Goal: Feedback & Contribution: Contribute content

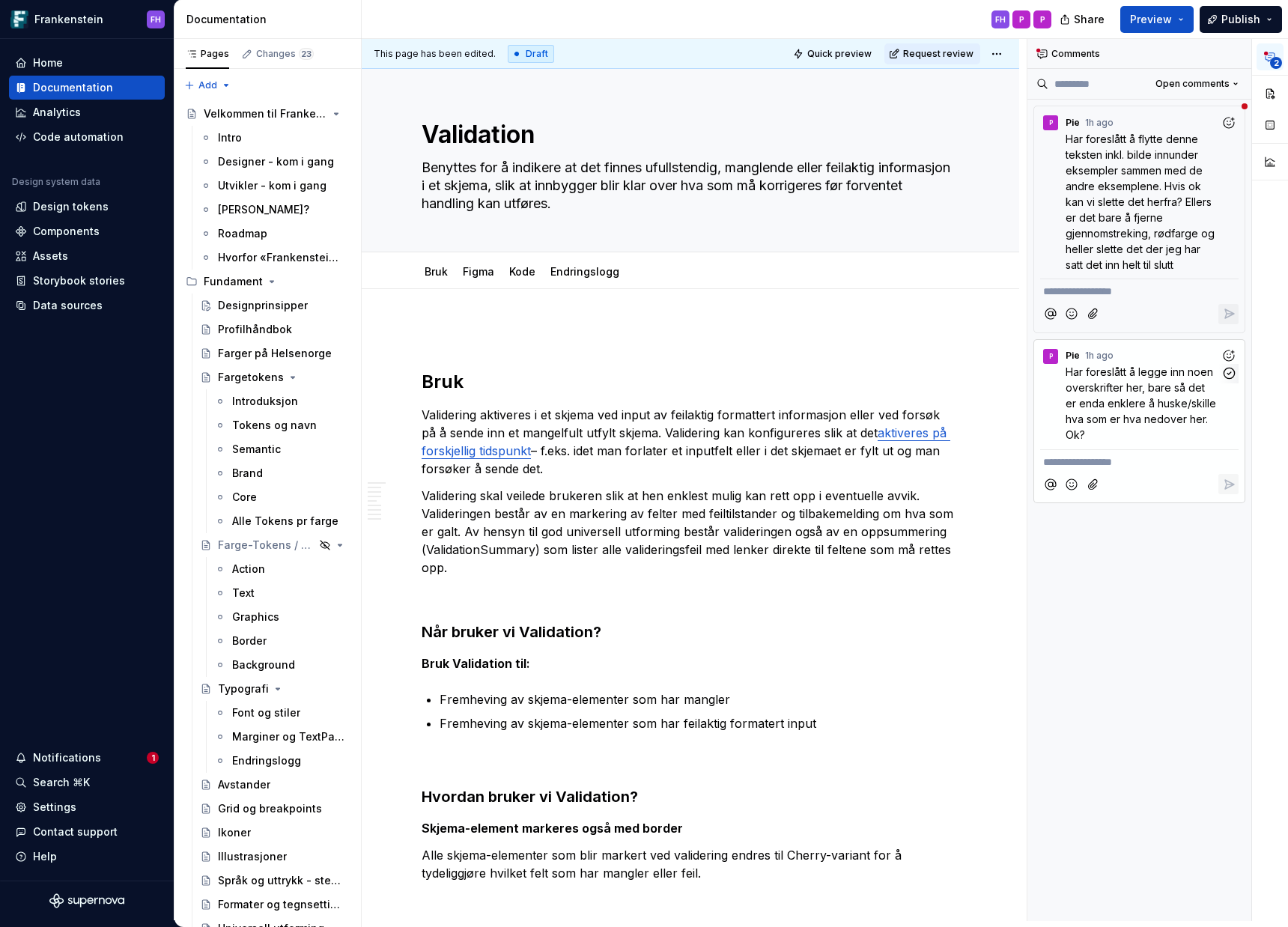
click at [1067, 374] on span "Har foreslått å legge inn noen overskrifter her, bare så det er enda enklere å …" at bounding box center [1142, 403] width 154 height 75
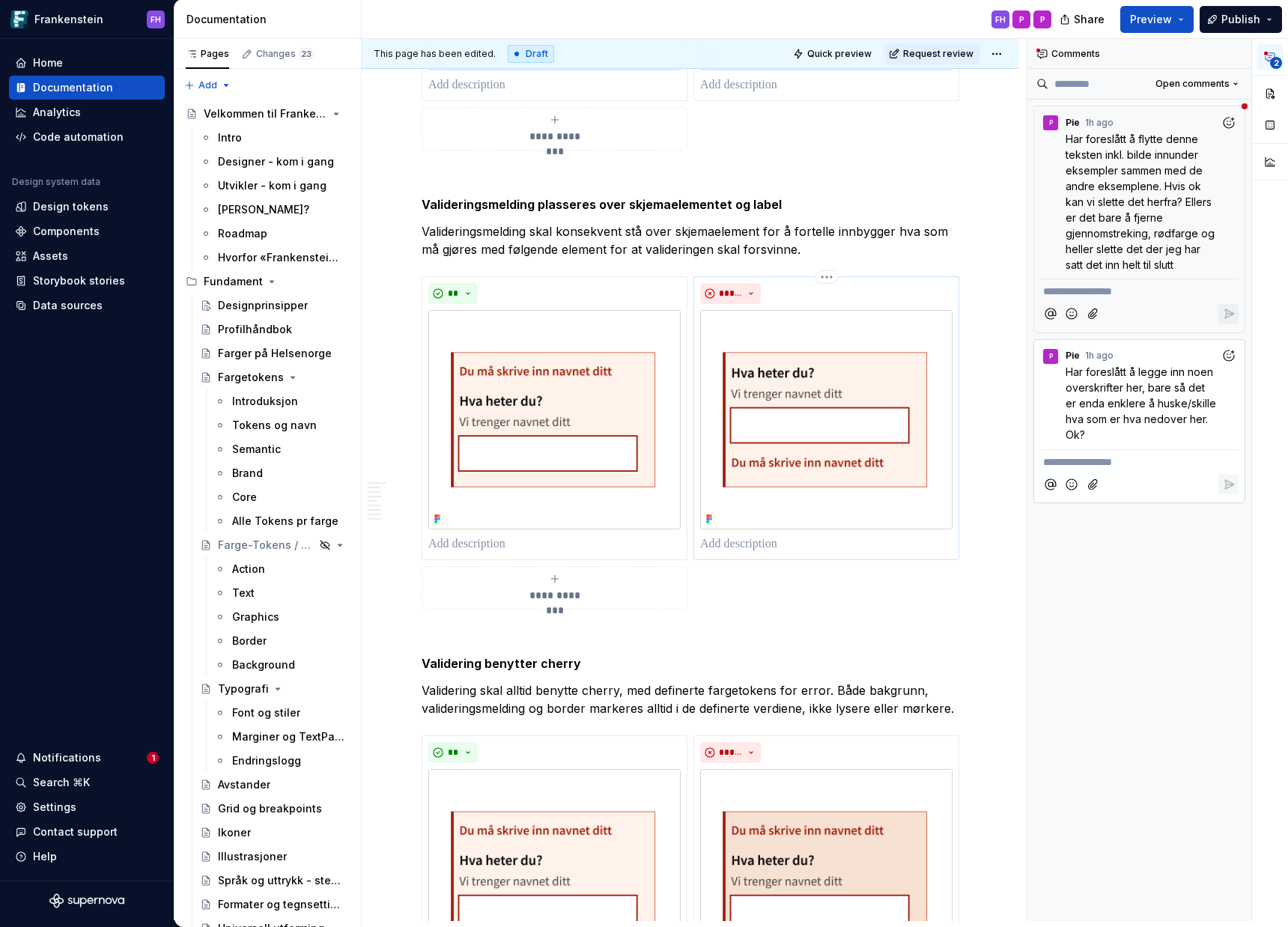
scroll to position [1631, 0]
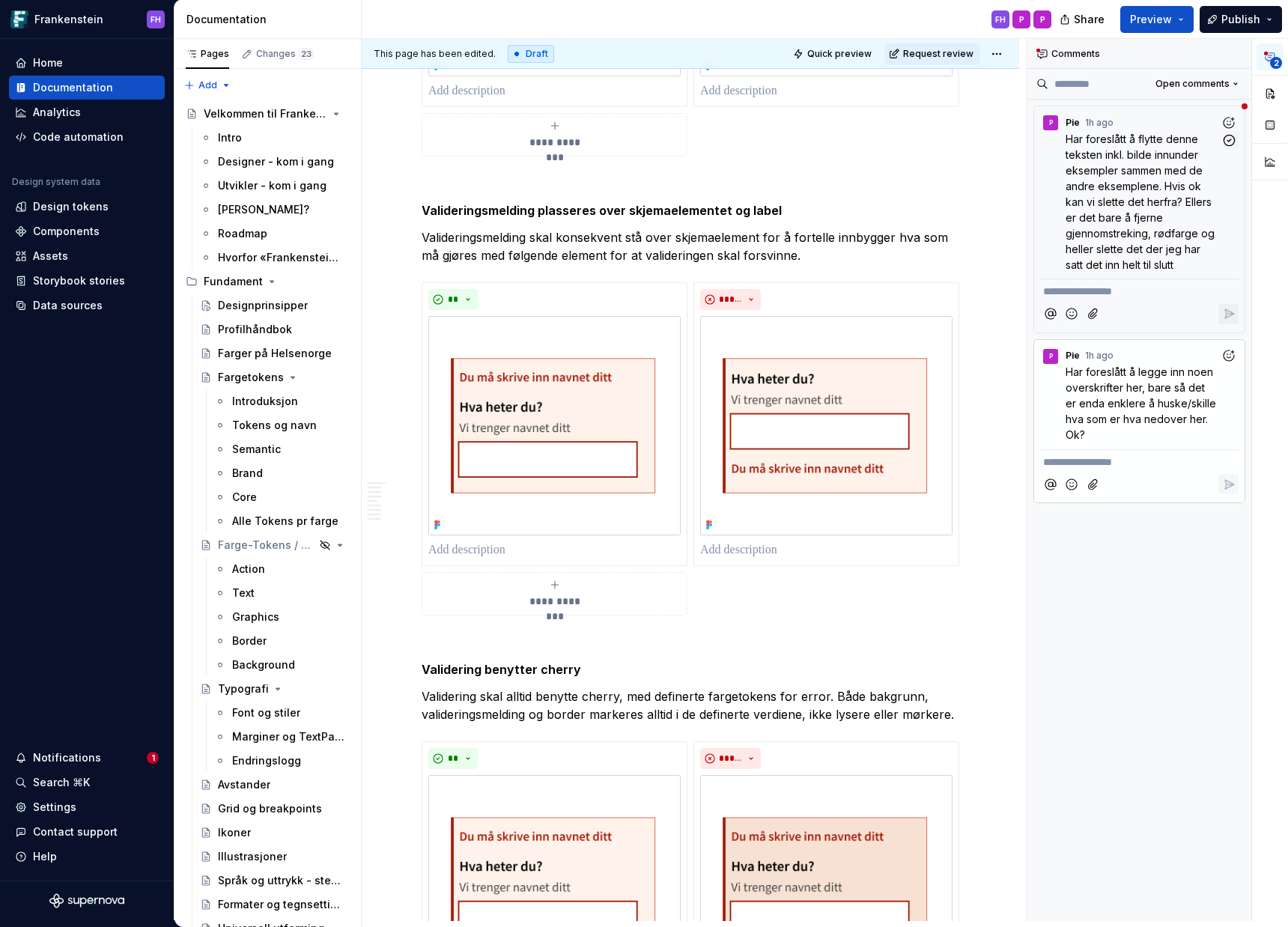
click at [1231, 123] on icon "Add reaction" at bounding box center [1228, 122] width 15 height 15
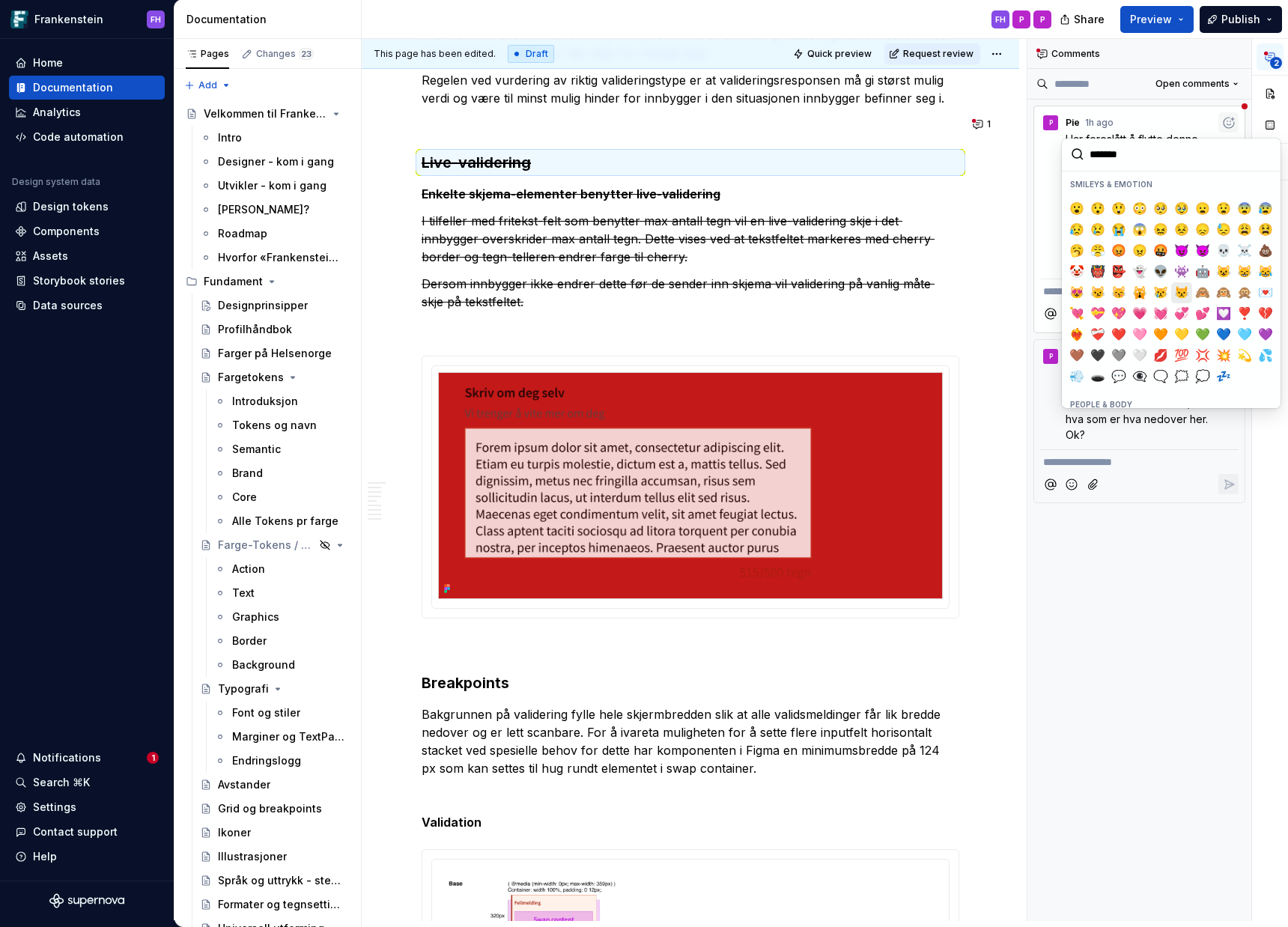
scroll to position [189, 0]
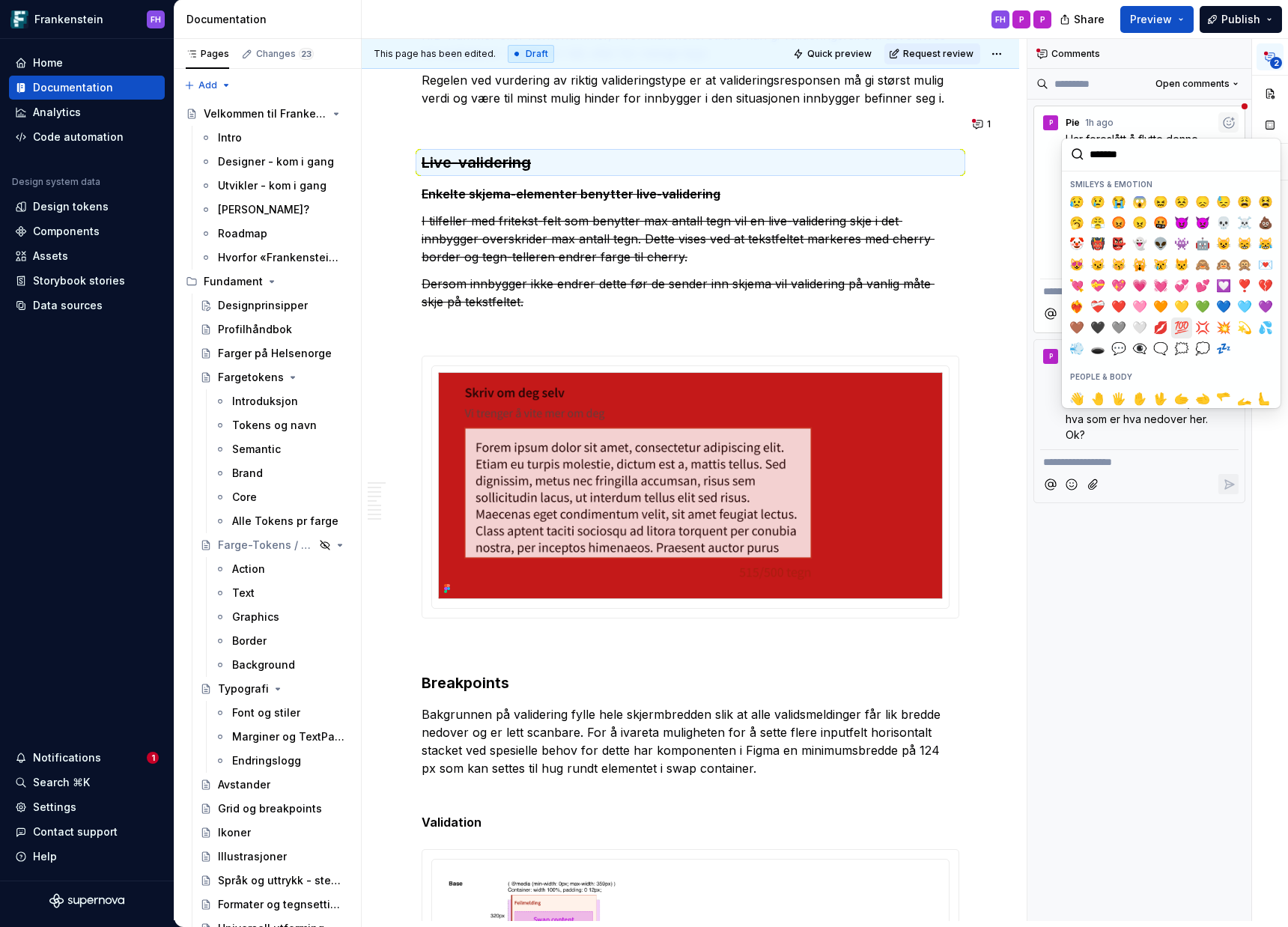
click at [1180, 321] on span "💯" at bounding box center [1182, 328] width 12 height 15
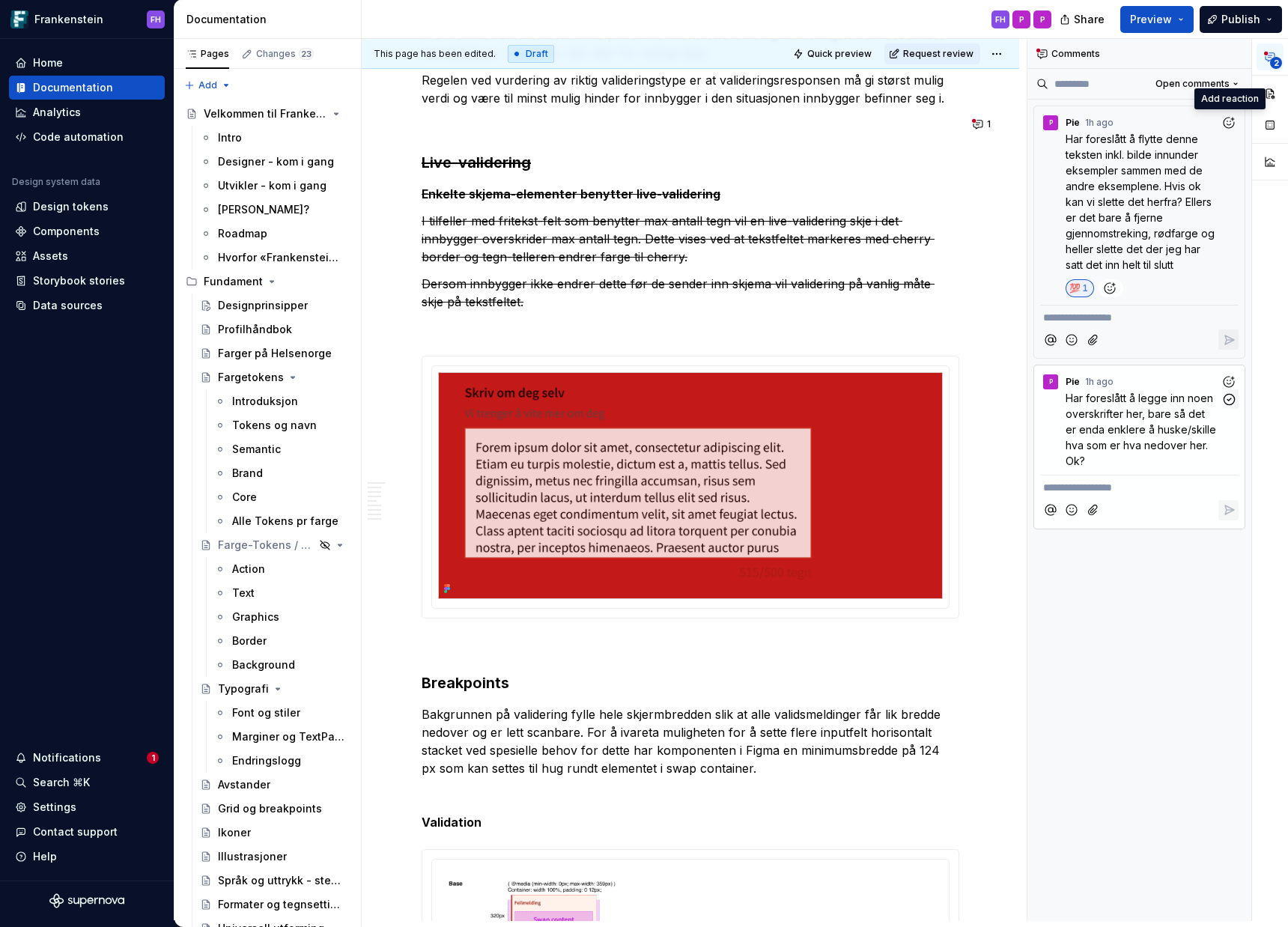
click at [1229, 383] on icon "Add reaction" at bounding box center [1228, 381] width 15 height 15
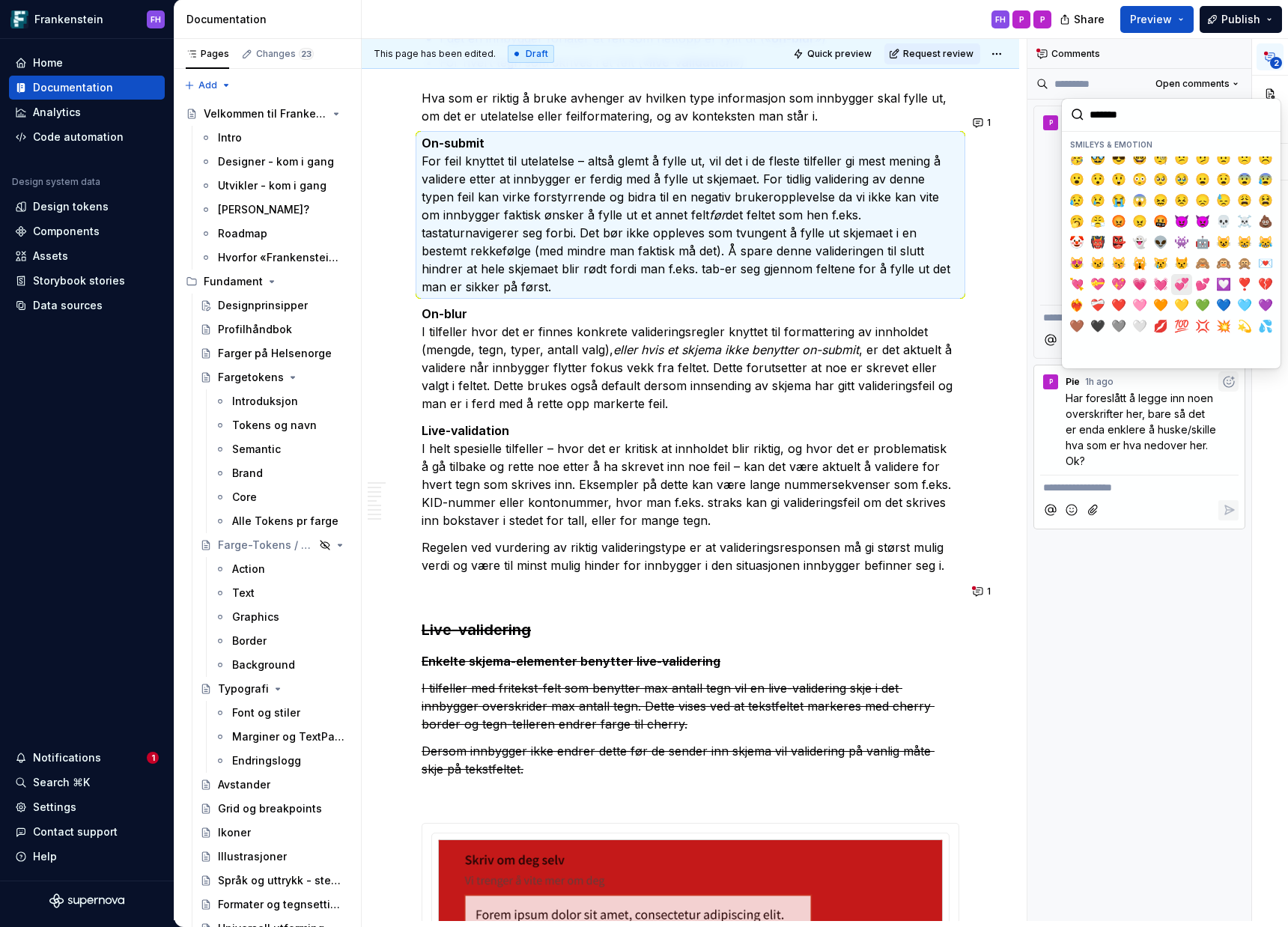
scroll to position [162, 0]
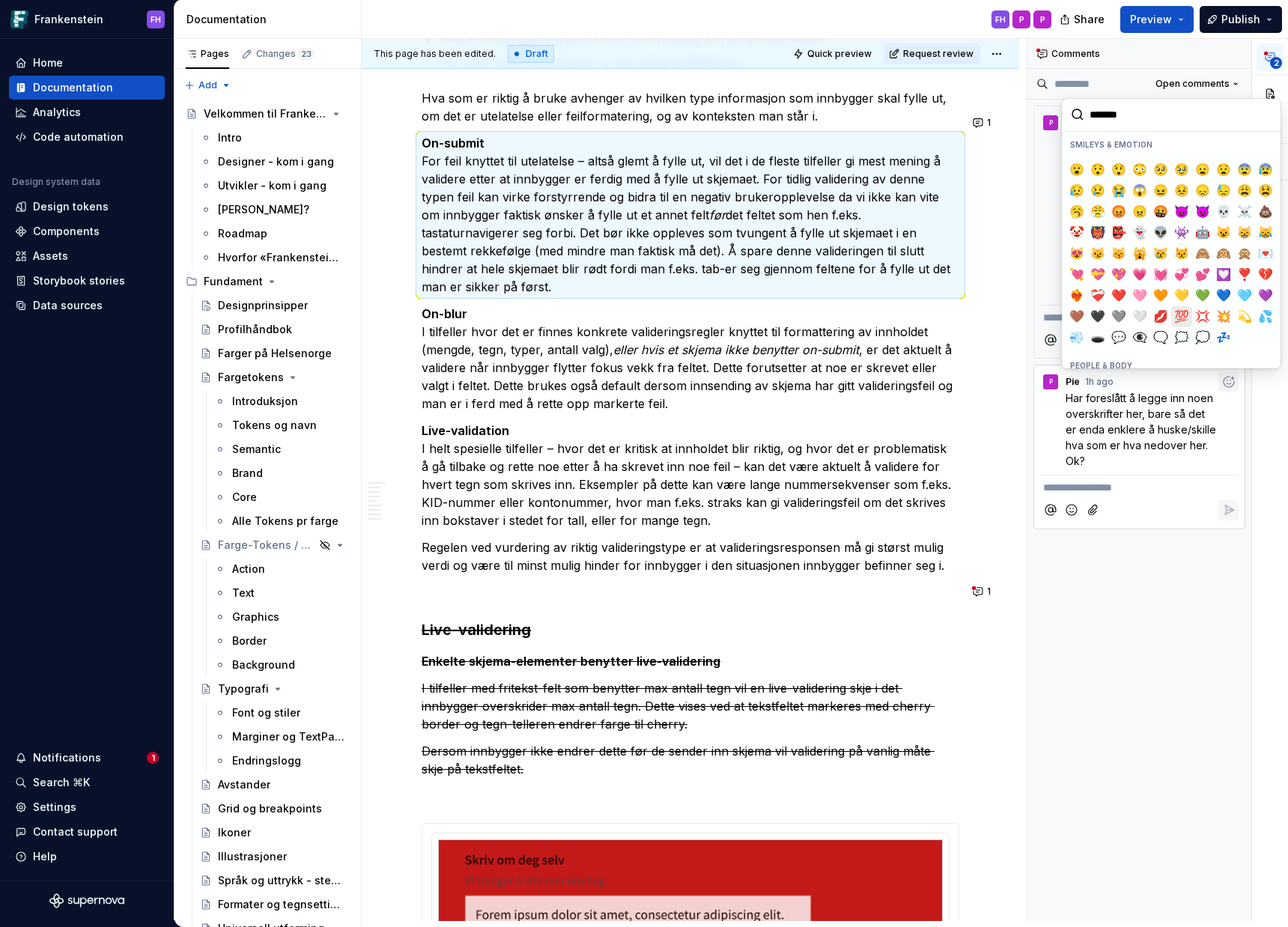
click at [1176, 310] on span "💯" at bounding box center [1182, 317] width 12 height 15
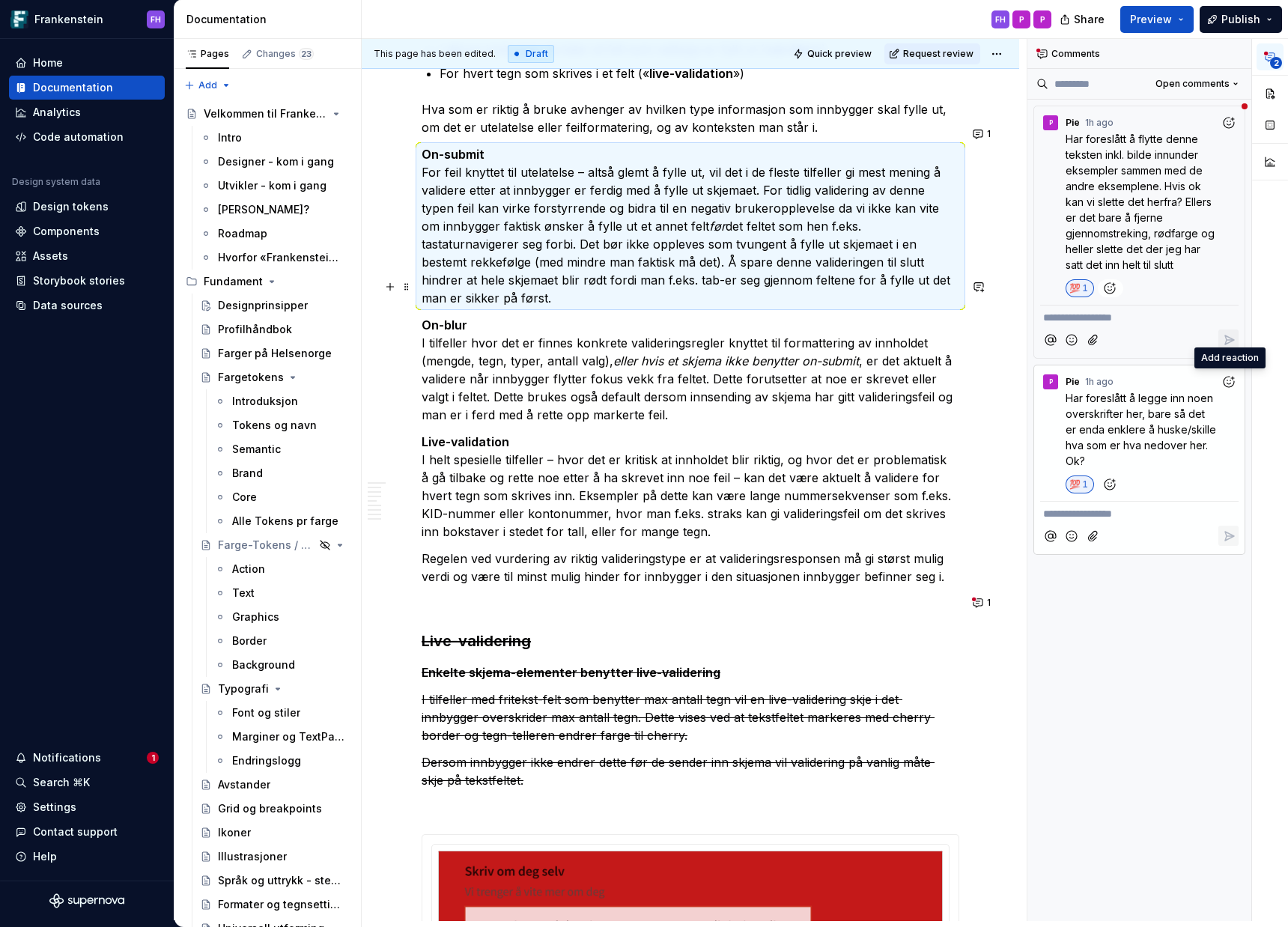
scroll to position [4133, 0]
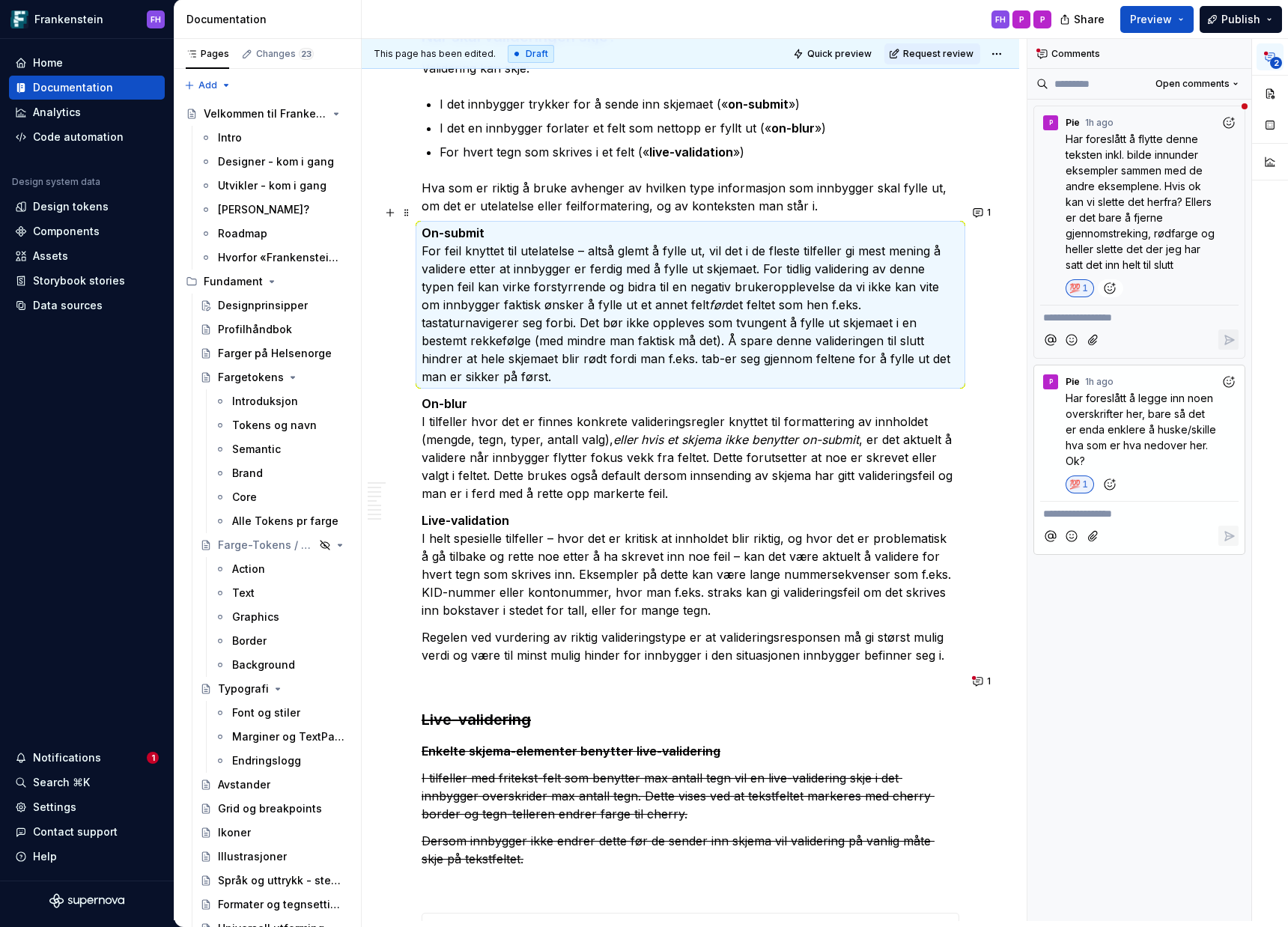
click at [953, 227] on p "On-submit For feil knyttet til utelatelse – altså glemt å fylle ut, vil det i d…" at bounding box center [691, 305] width 538 height 162
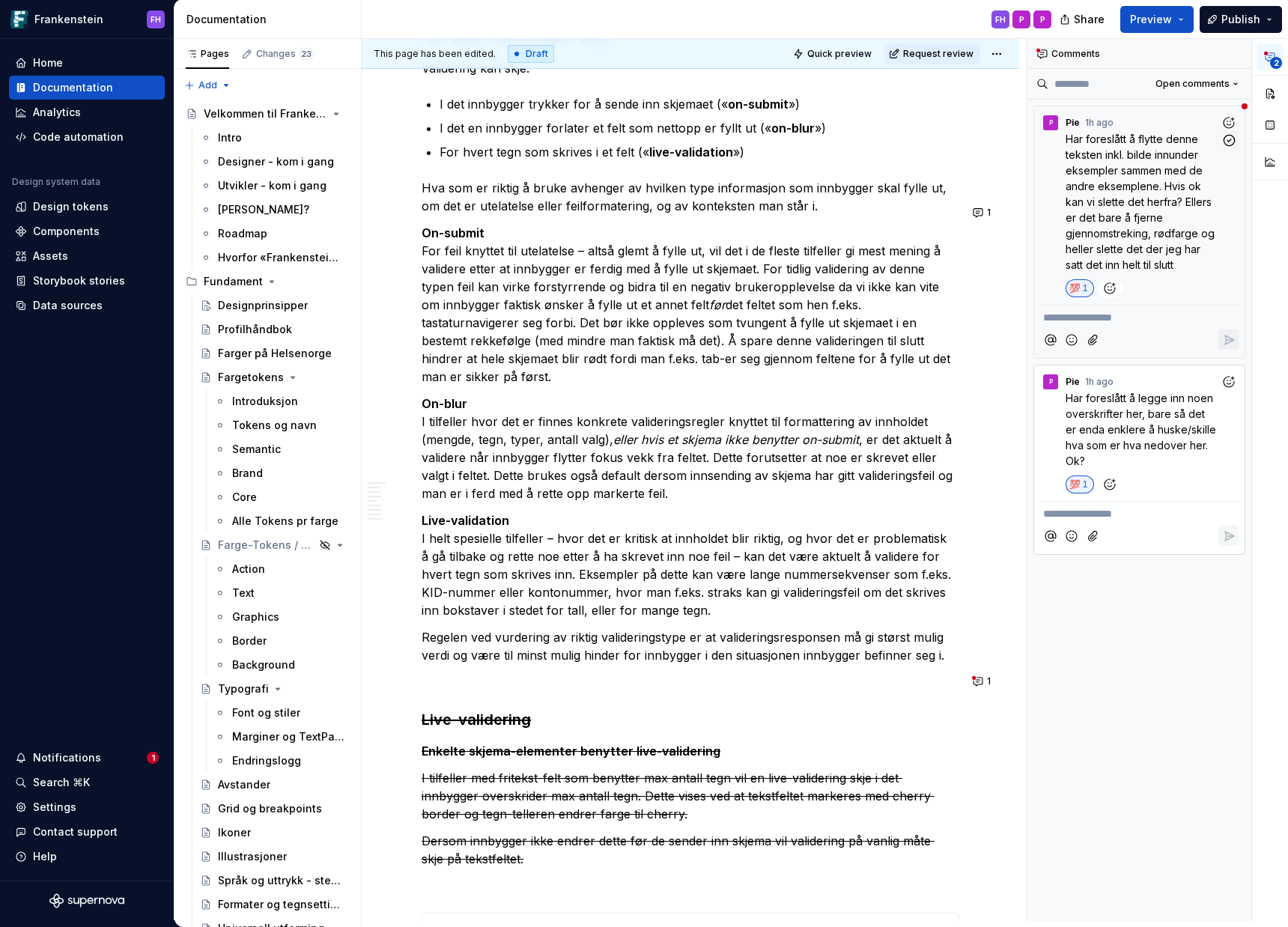
click at [1120, 243] on p "Har foreslått å flytte denne teksten inkl. bilde innunder eksempler sammen med …" at bounding box center [1143, 201] width 155 height 142
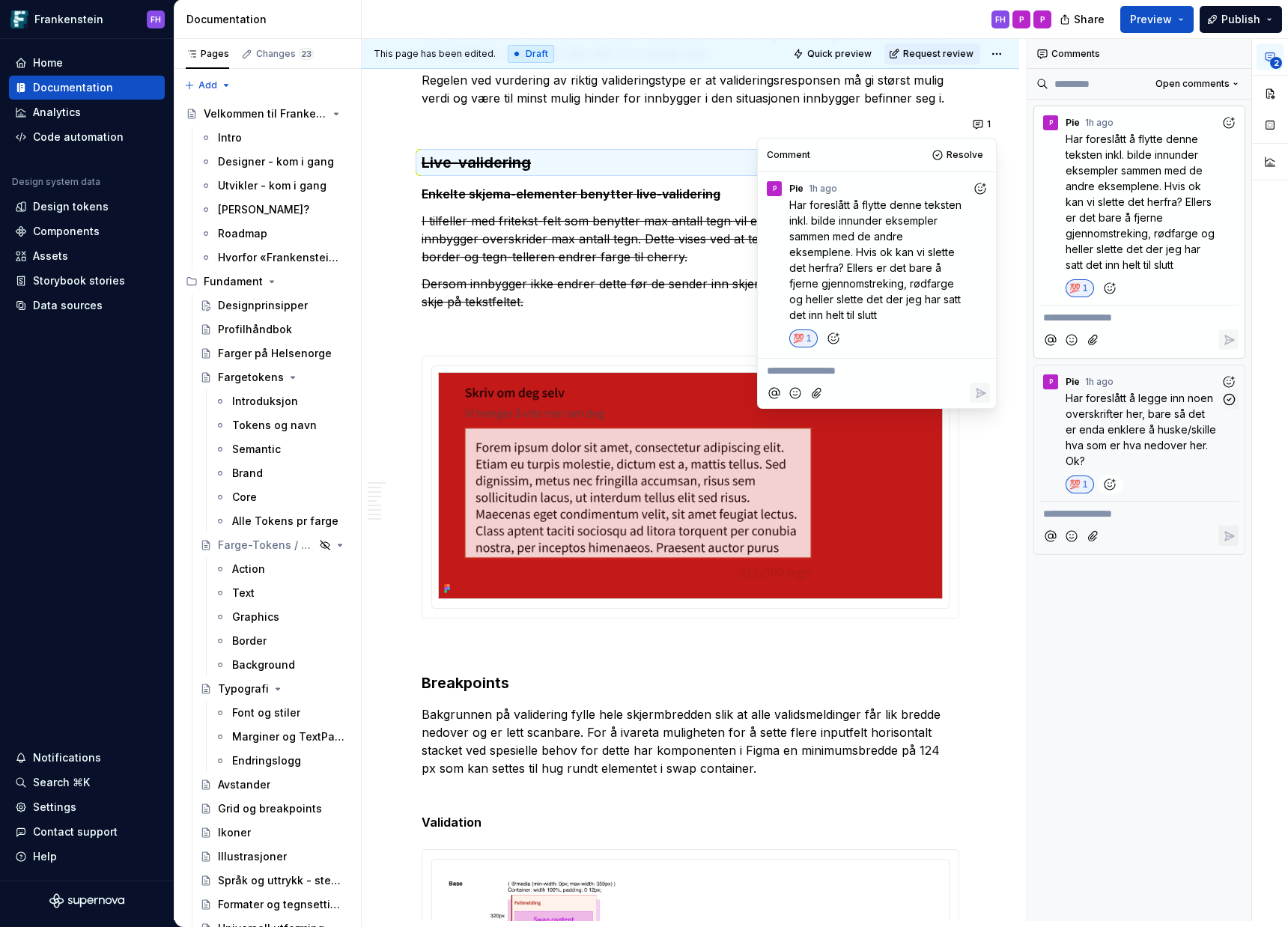
click at [1132, 407] on p "Har foreslått å legge inn noen overskrifter her, bare så det er enda enklere å …" at bounding box center [1143, 429] width 155 height 78
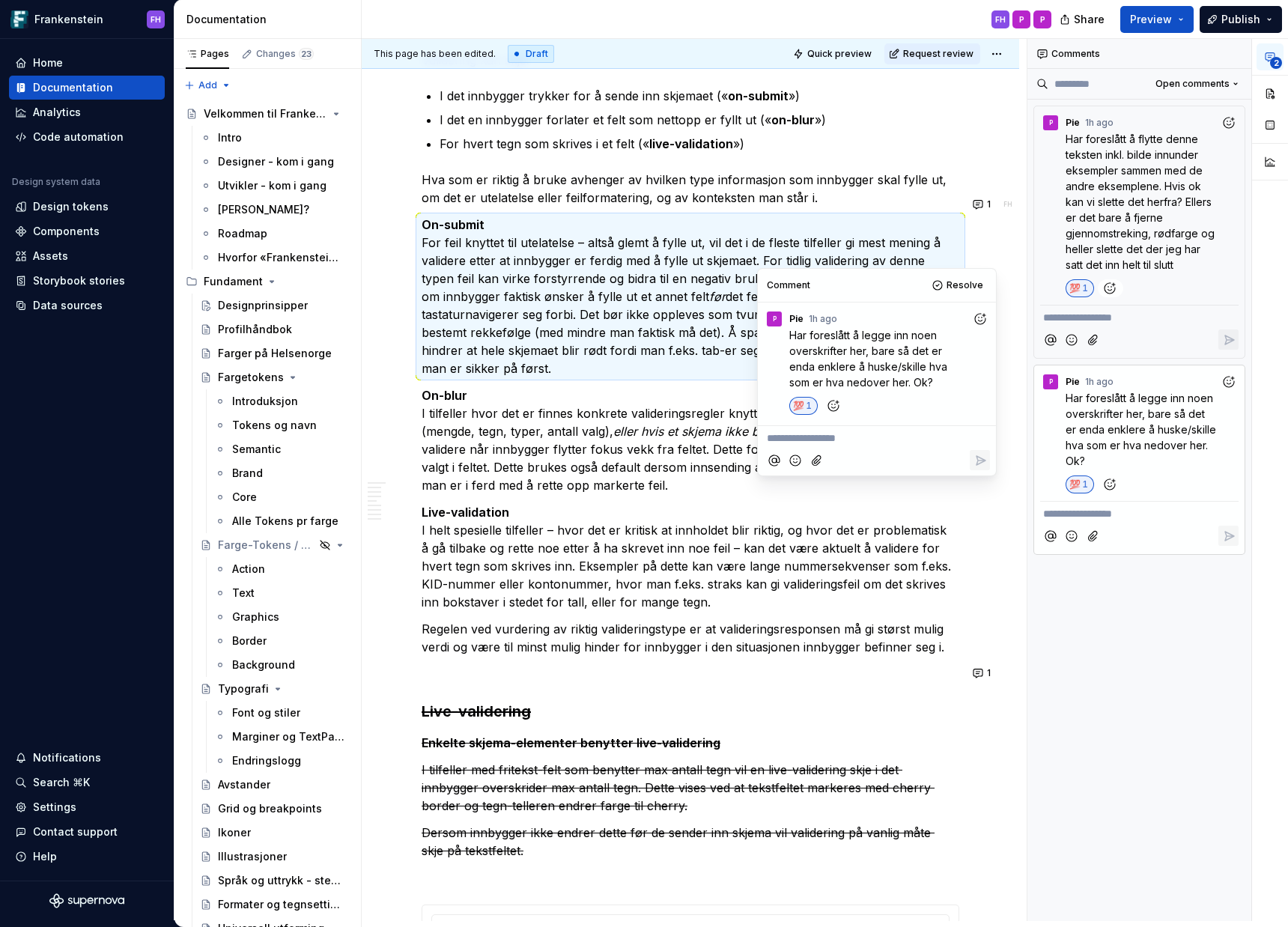
scroll to position [4178, 0]
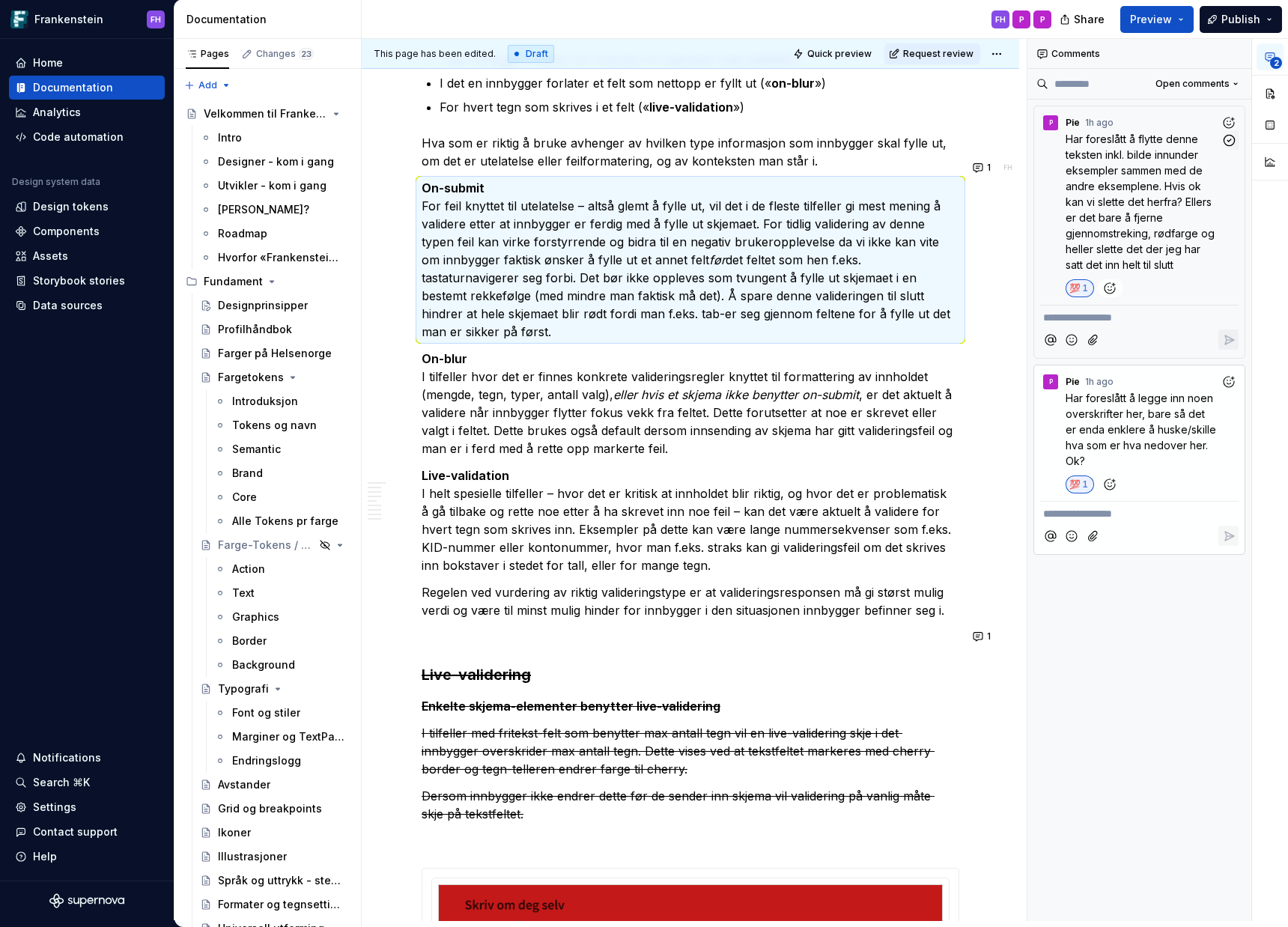
click at [1086, 255] on span "Har foreslått å flytte denne teksten inkl. bilde innunder eksempler sammen med …" at bounding box center [1141, 202] width 152 height 139
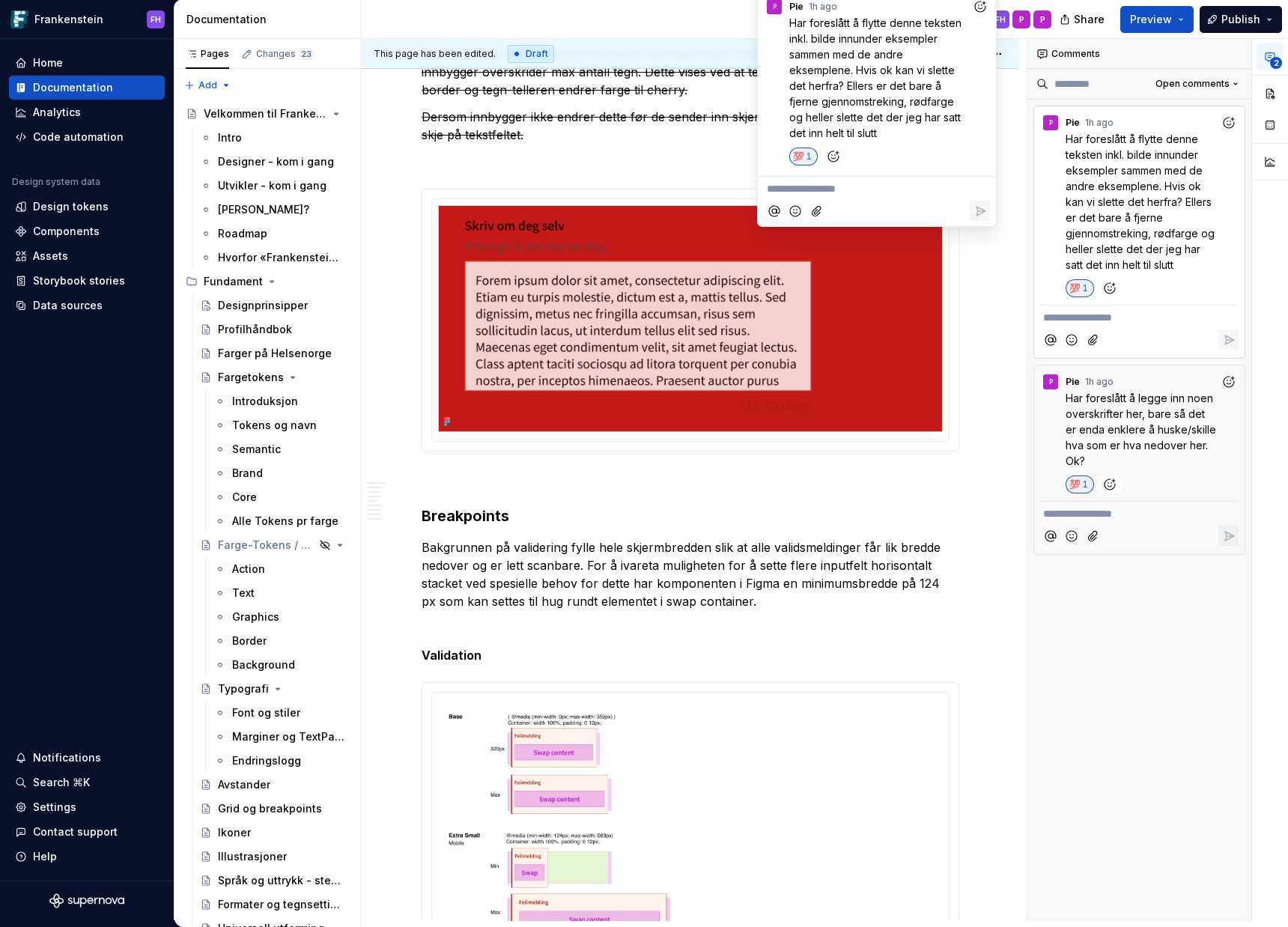
scroll to position [4533, 0]
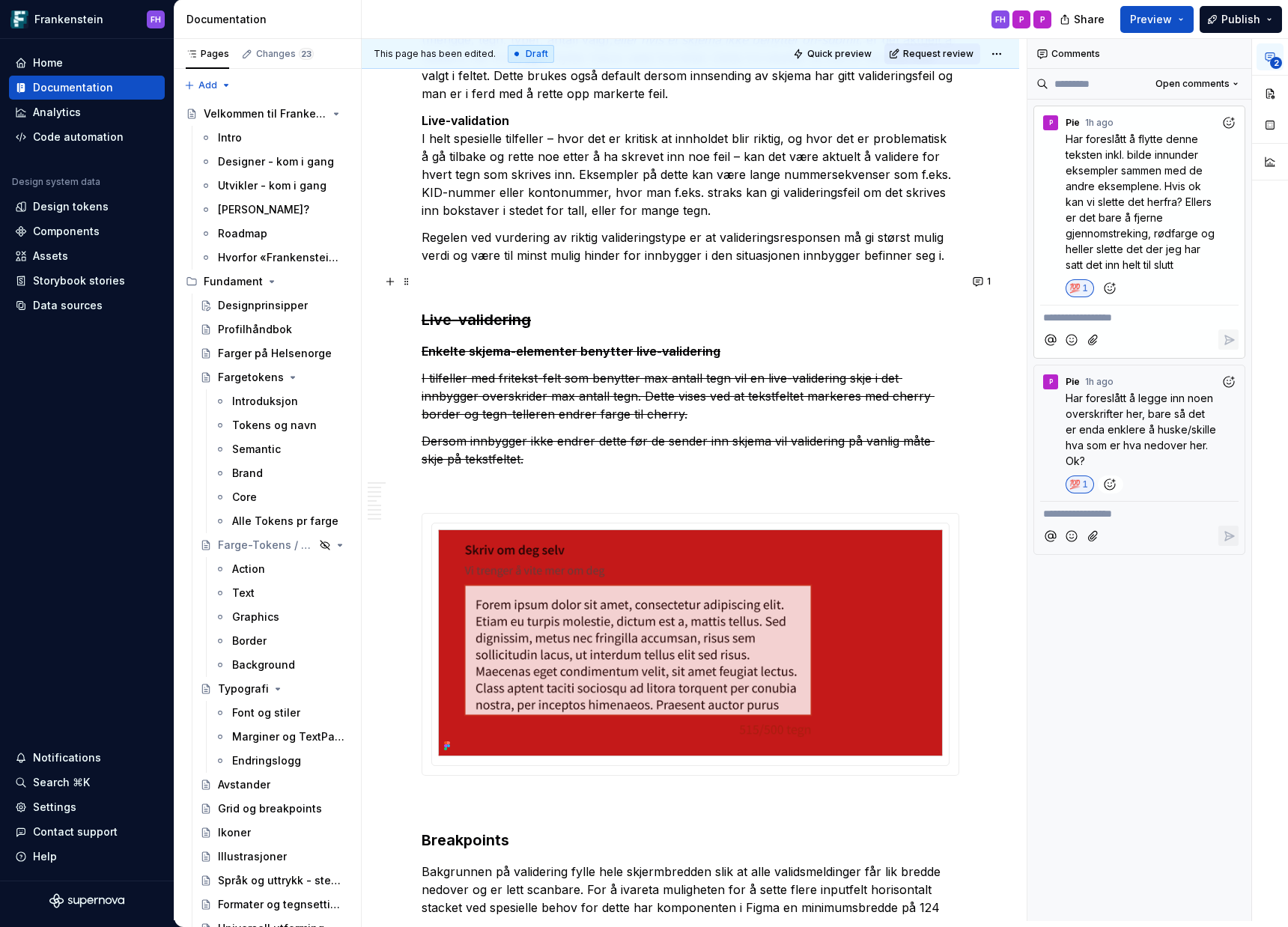
click at [772, 310] on h3 "Live-validering" at bounding box center [691, 320] width 538 height 21
click at [405, 286] on span at bounding box center [407, 281] width 12 height 21
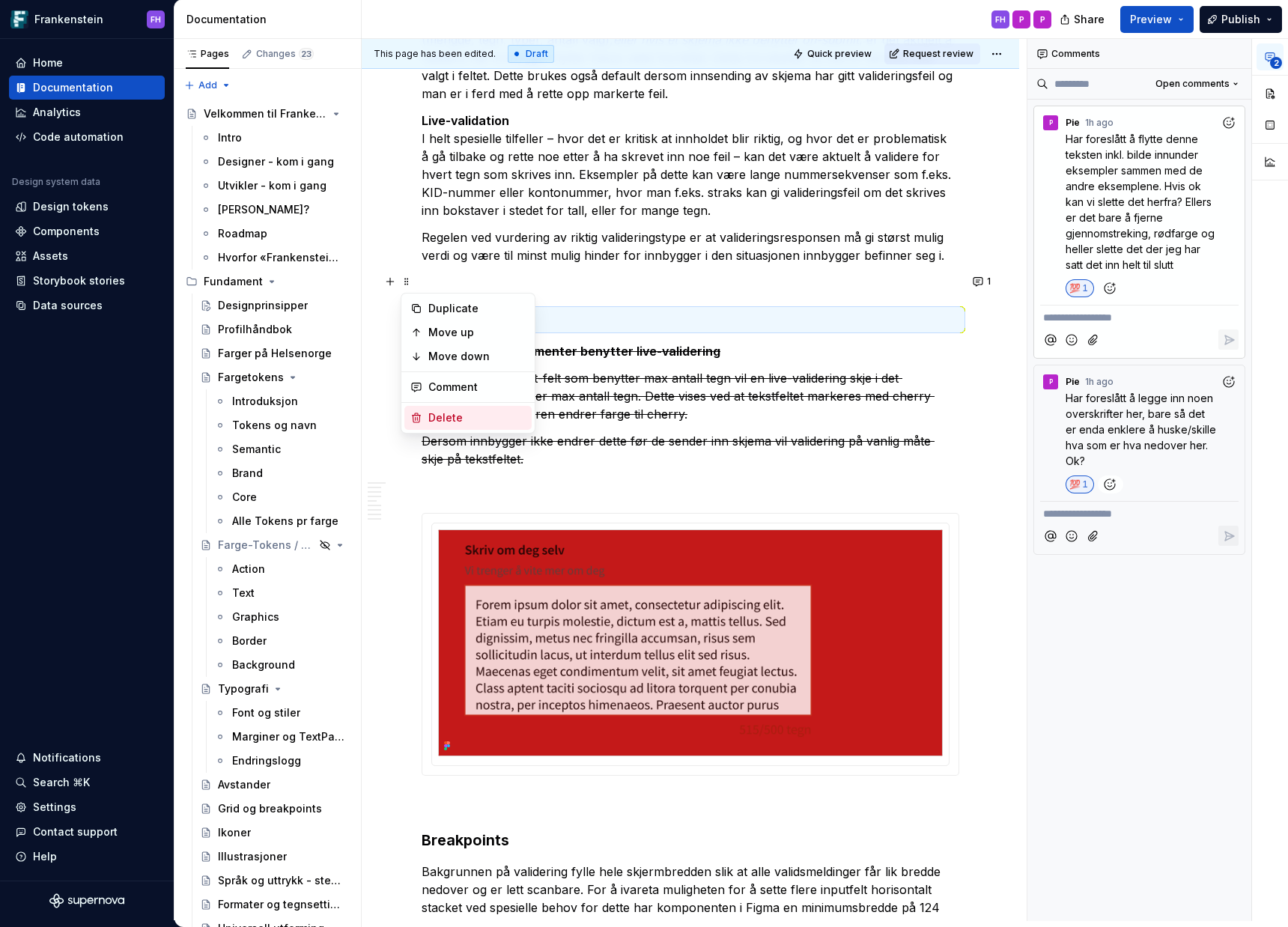
click at [442, 409] on div "Delete" at bounding box center [468, 418] width 127 height 24
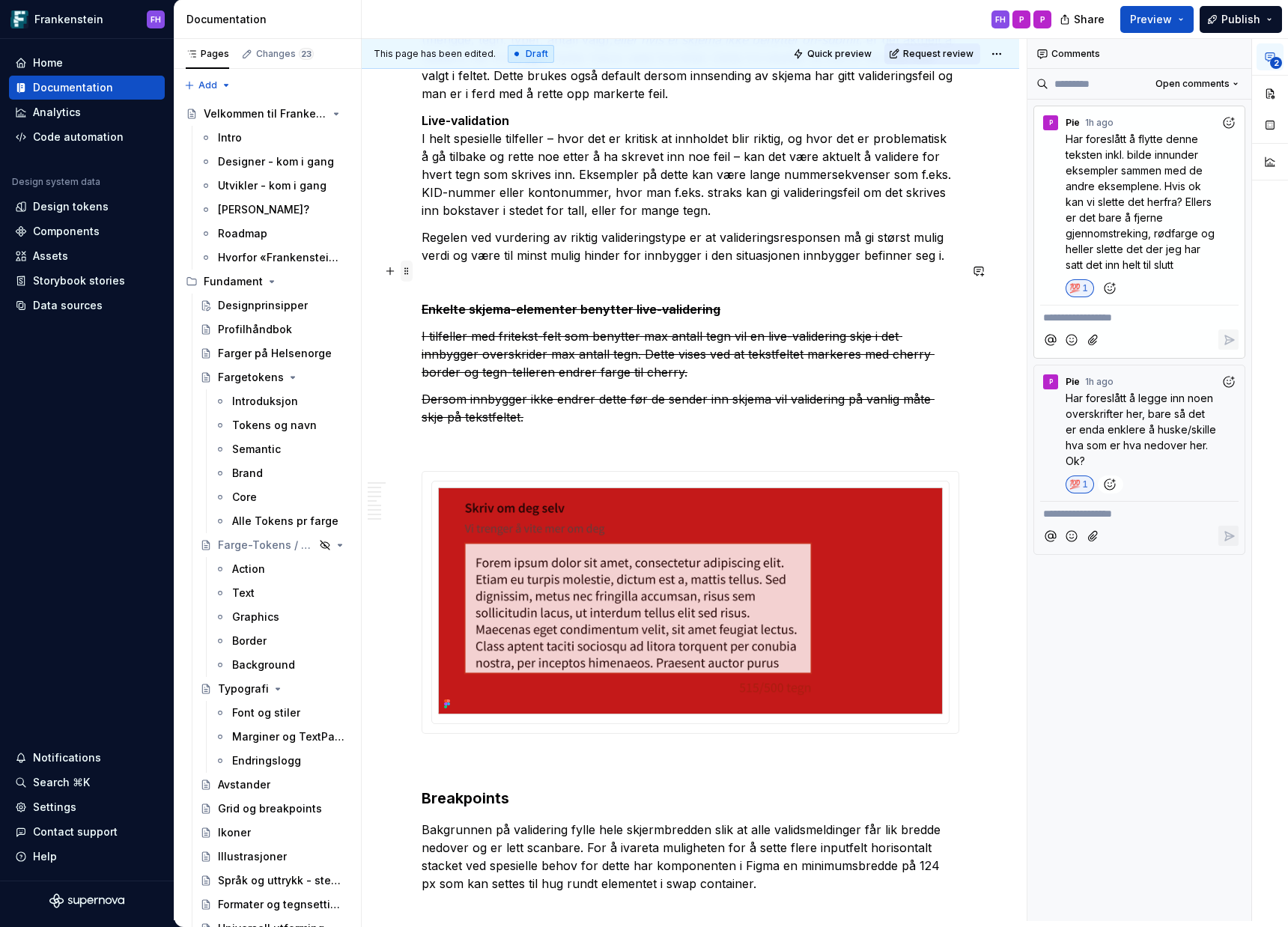
click at [409, 273] on span at bounding box center [407, 271] width 12 height 21
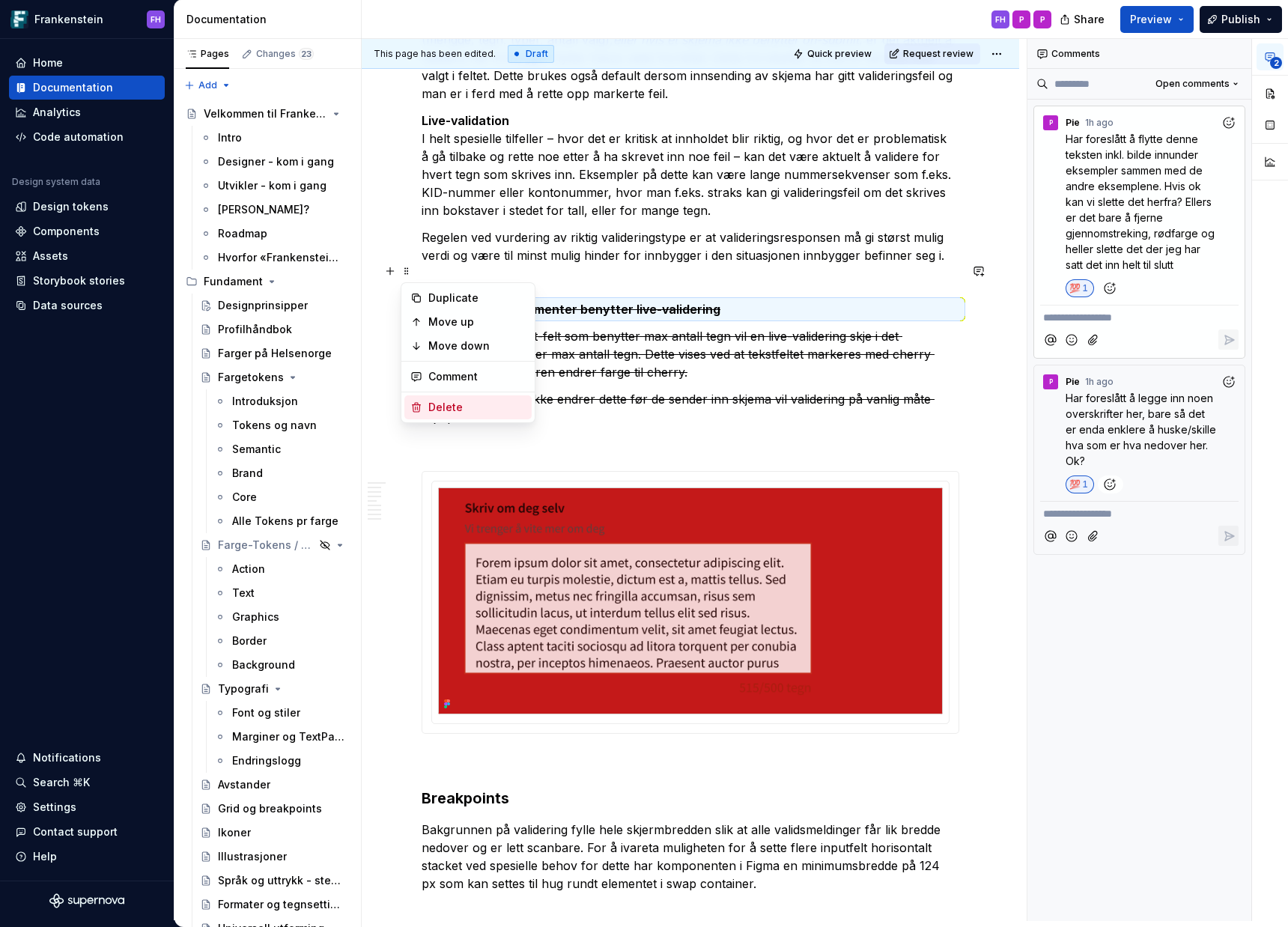
click at [432, 405] on div "Delete" at bounding box center [477, 407] width 97 height 15
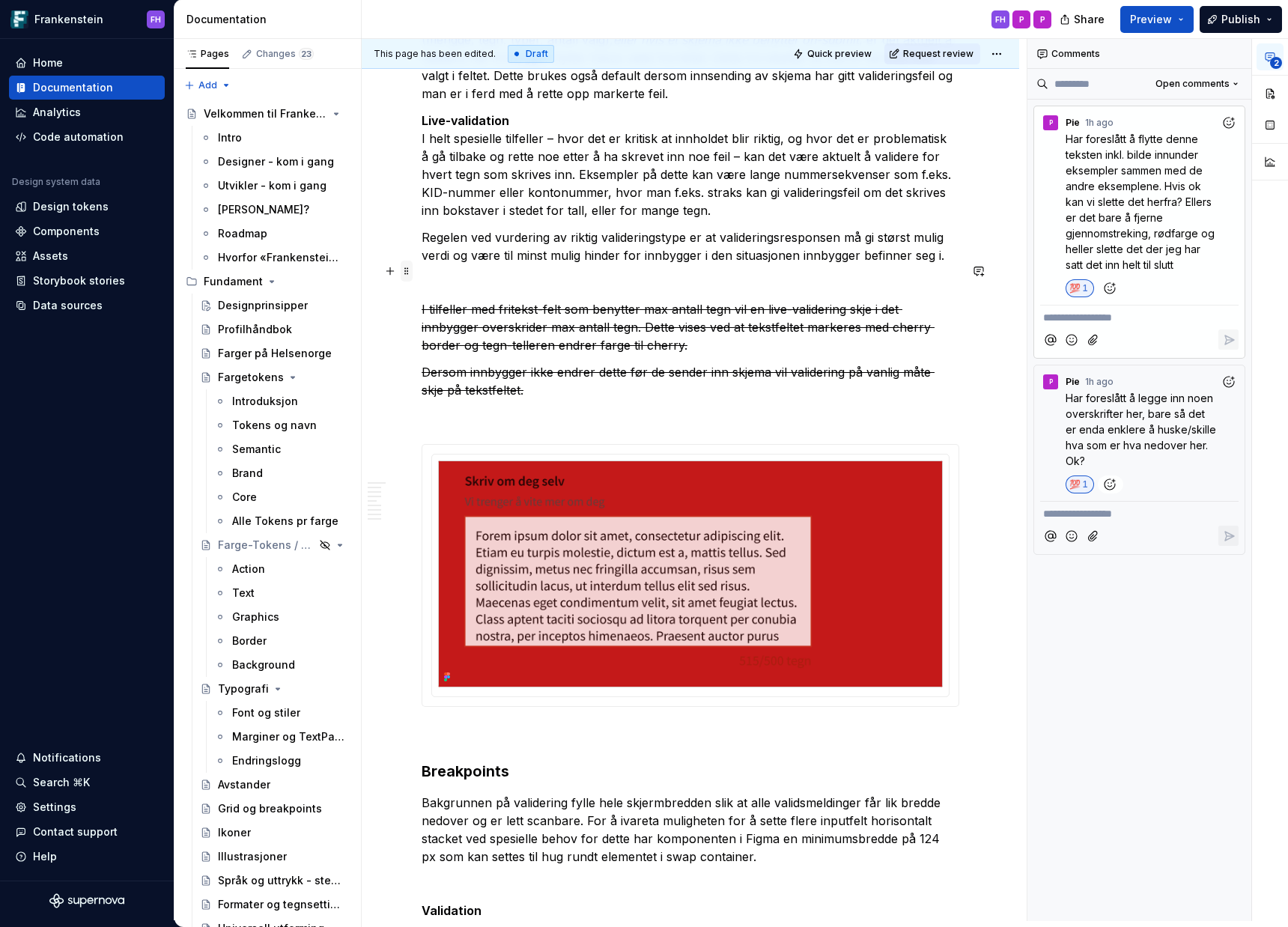
click at [410, 267] on span at bounding box center [407, 271] width 12 height 21
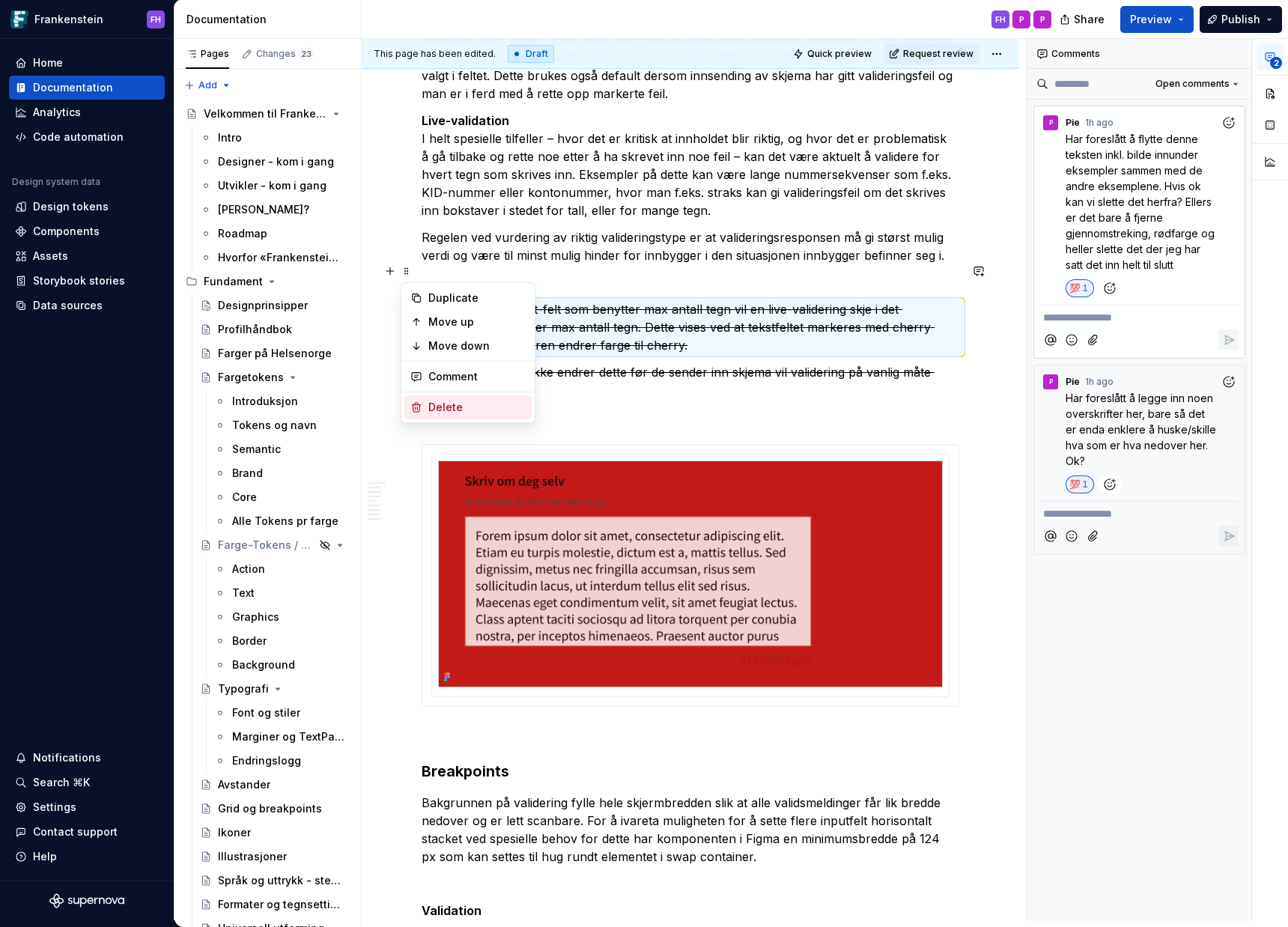
click at [432, 407] on div "Delete" at bounding box center [477, 407] width 97 height 15
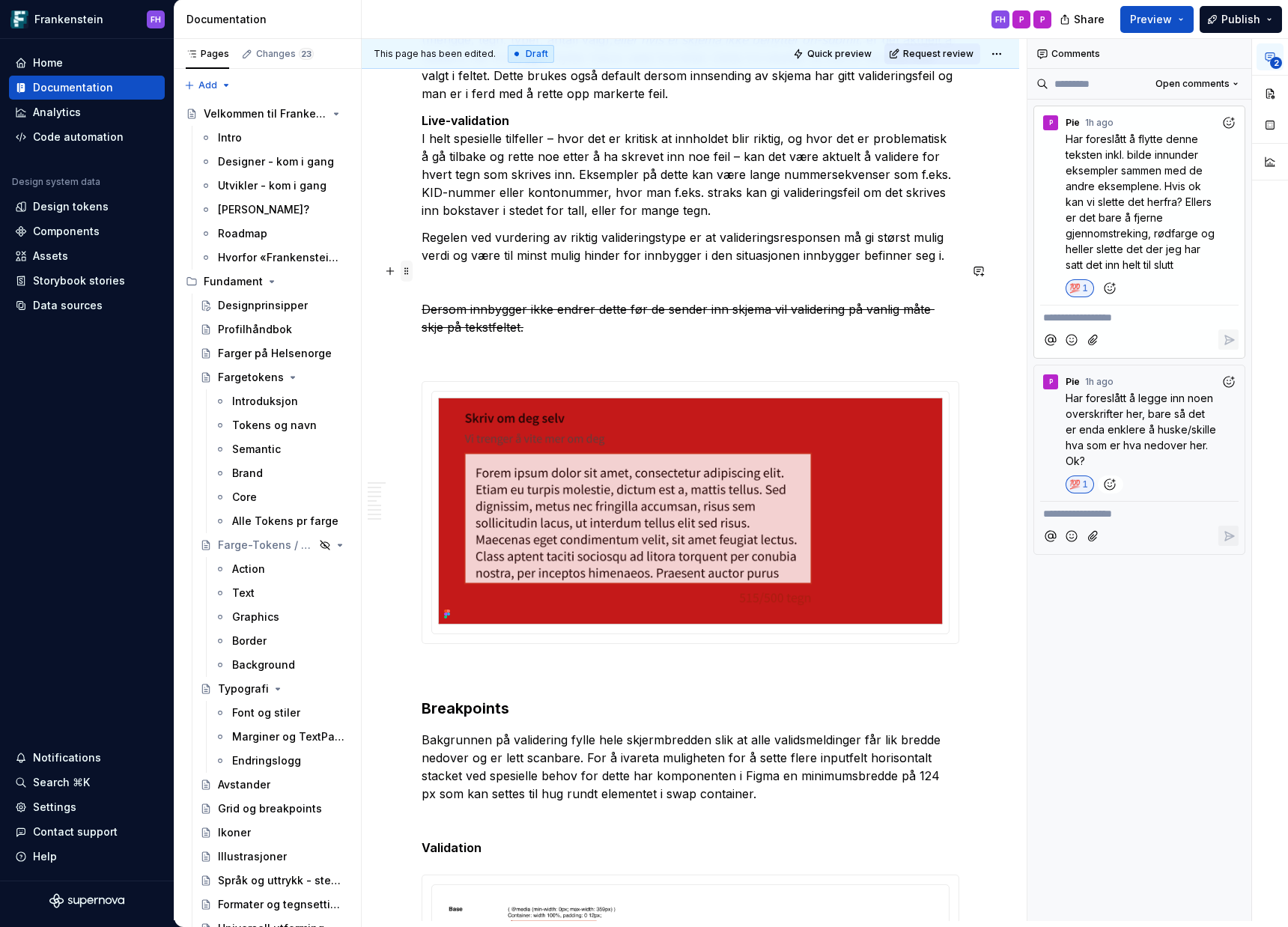
click at [409, 273] on span at bounding box center [407, 271] width 12 height 21
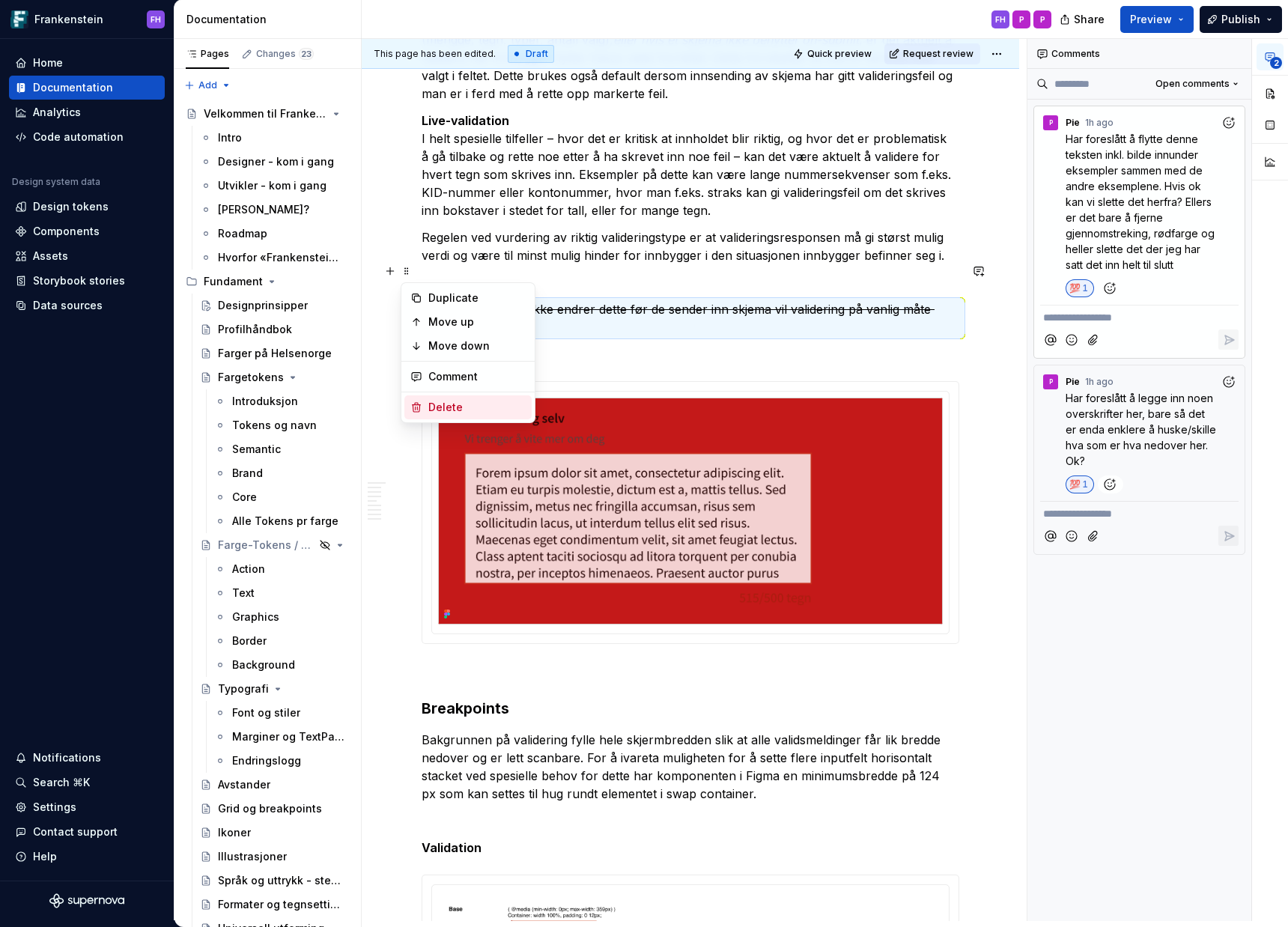
click at [430, 408] on div "Delete" at bounding box center [477, 407] width 97 height 15
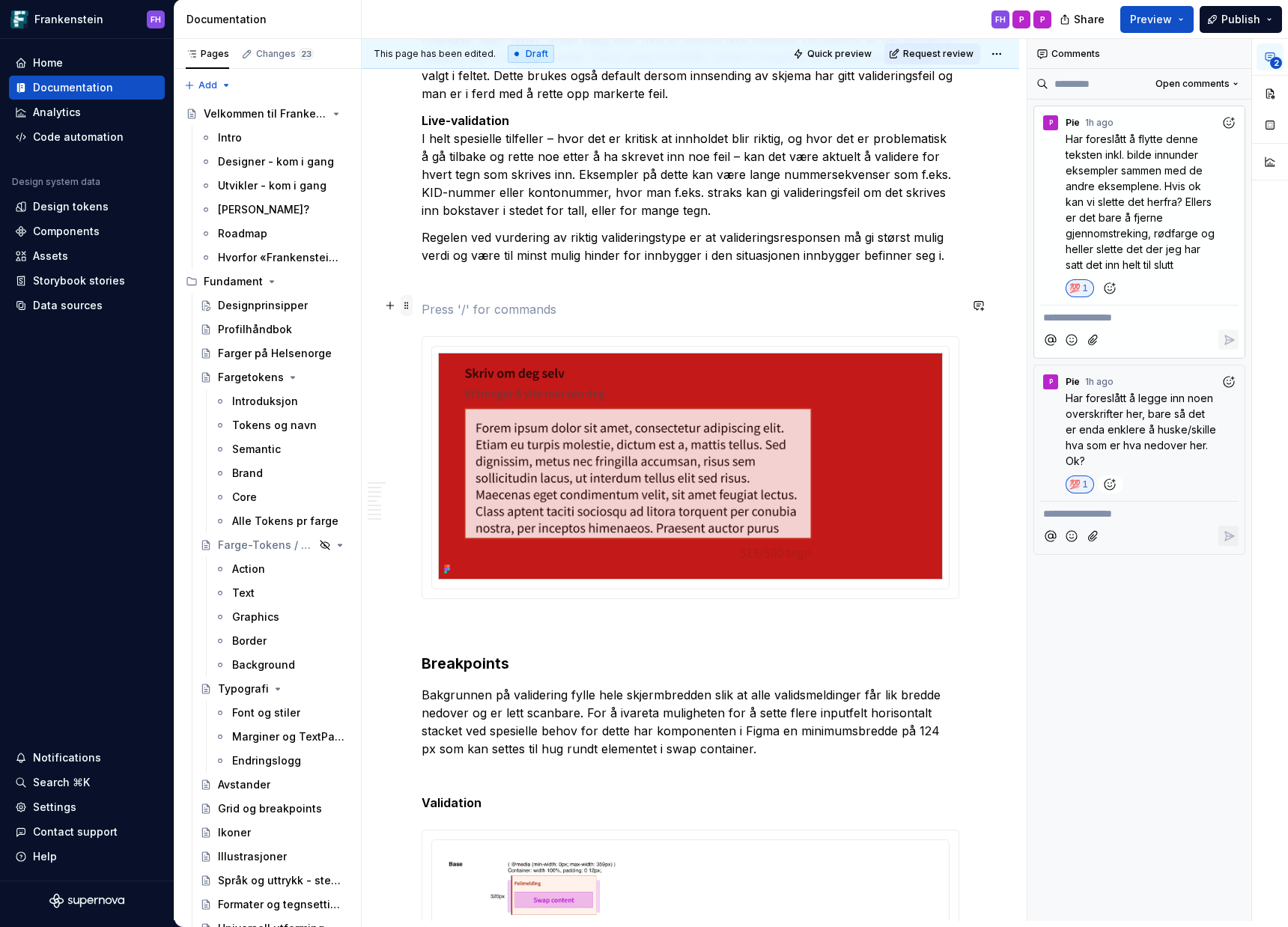
click at [407, 310] on span at bounding box center [407, 305] width 12 height 21
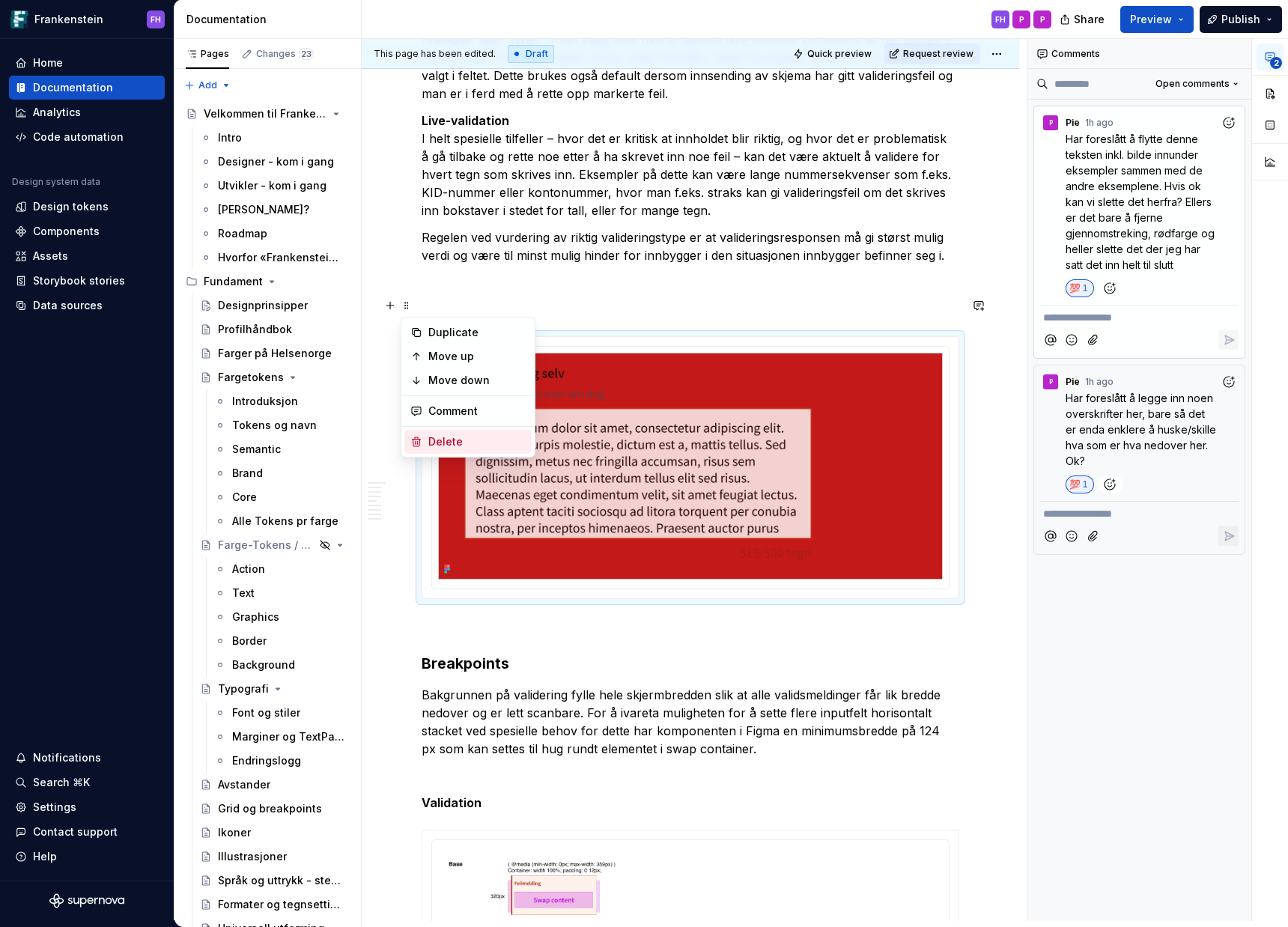
click at [438, 437] on div "Delete" at bounding box center [477, 442] width 97 height 15
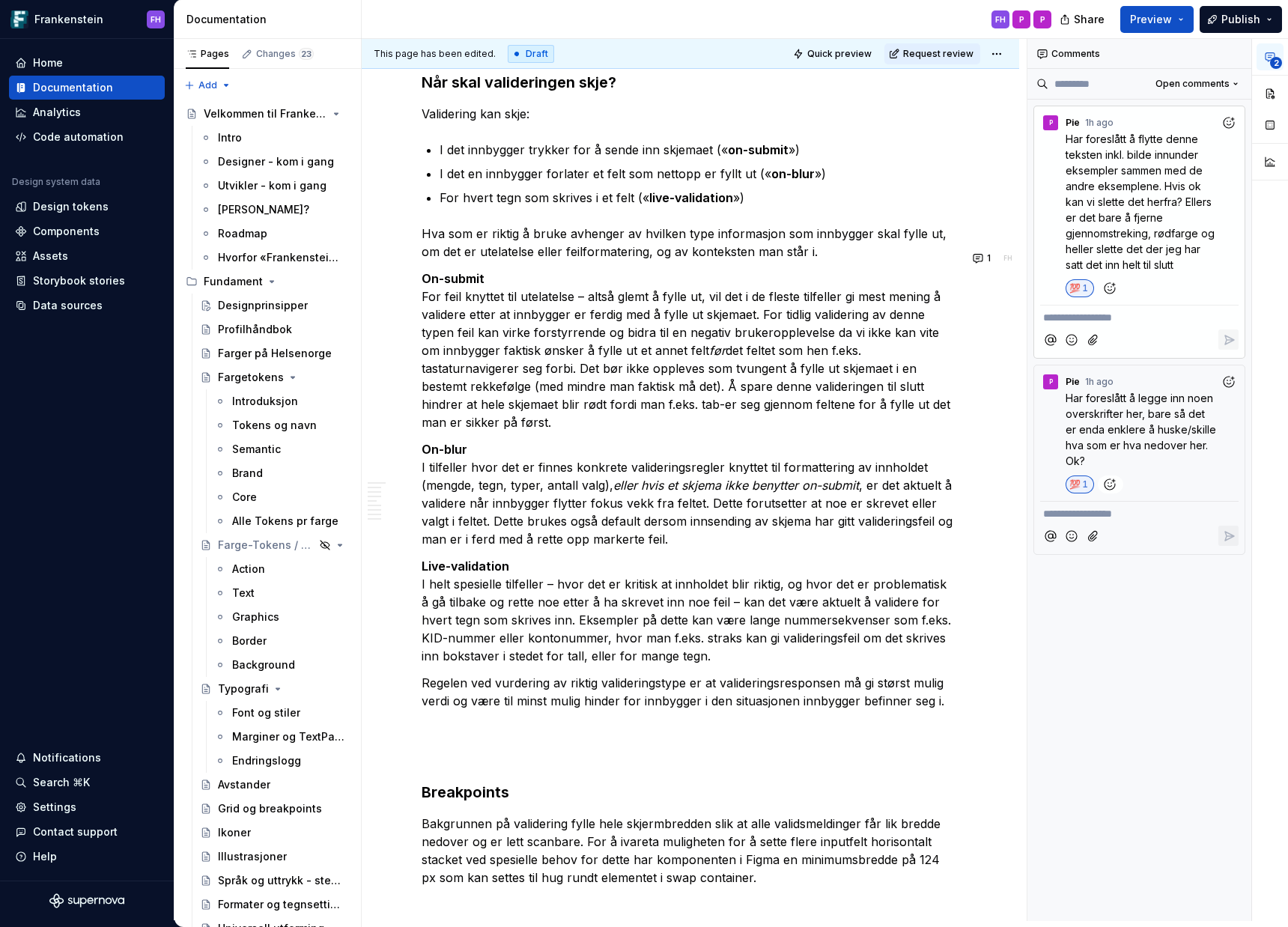
scroll to position [4264, 0]
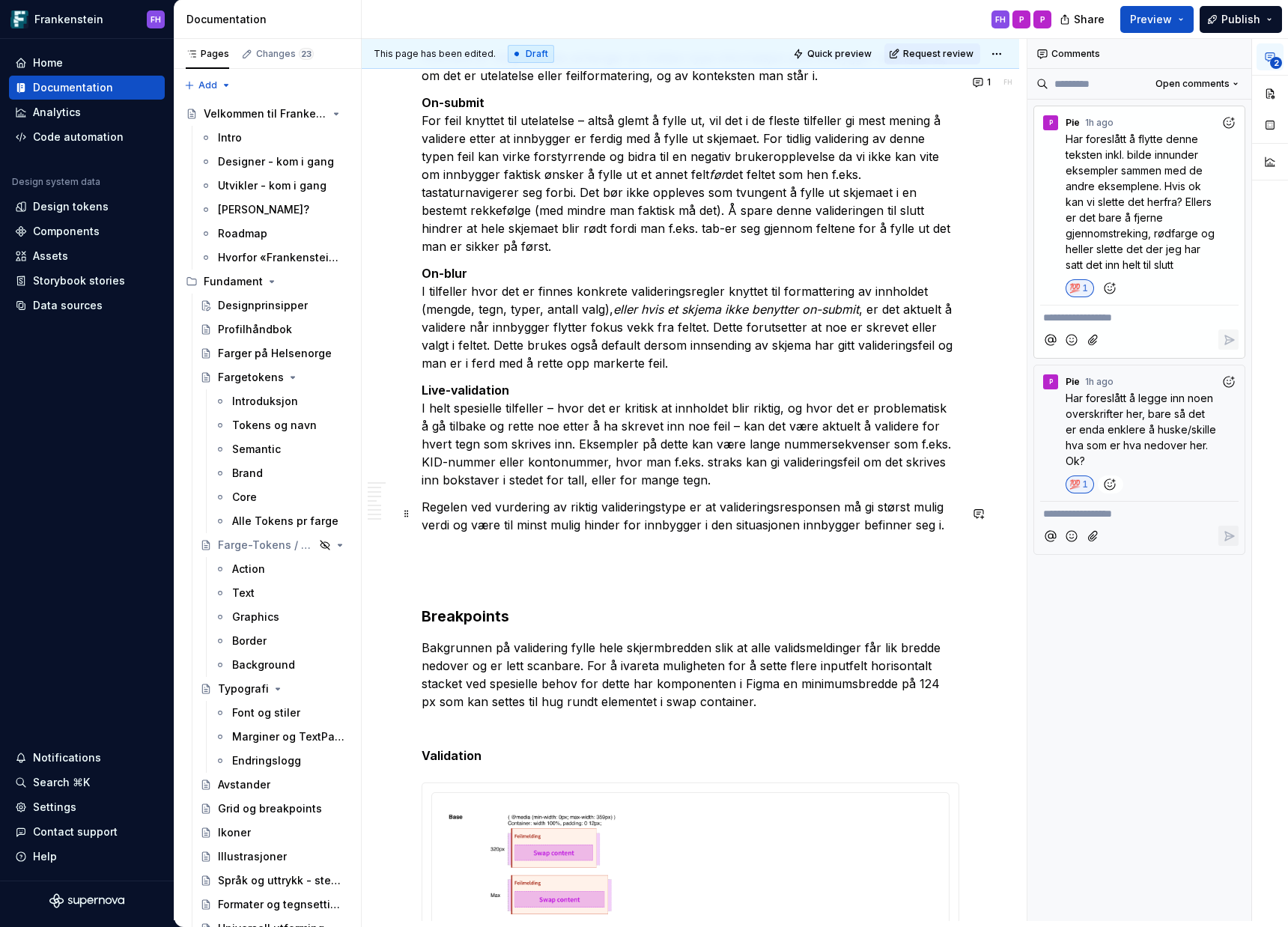
click at [460, 543] on p at bounding box center [691, 552] width 538 height 18
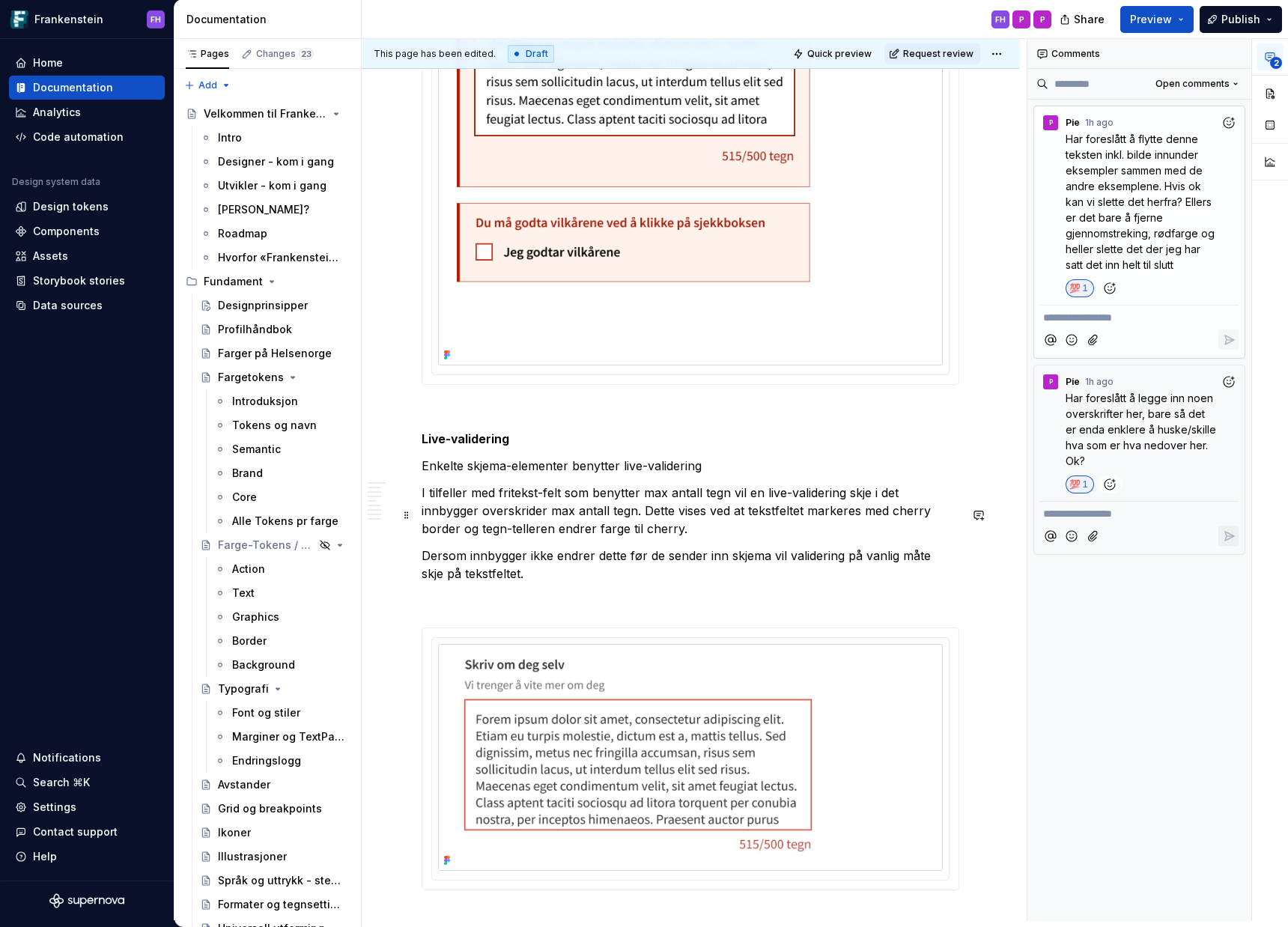
scroll to position [7302, 0]
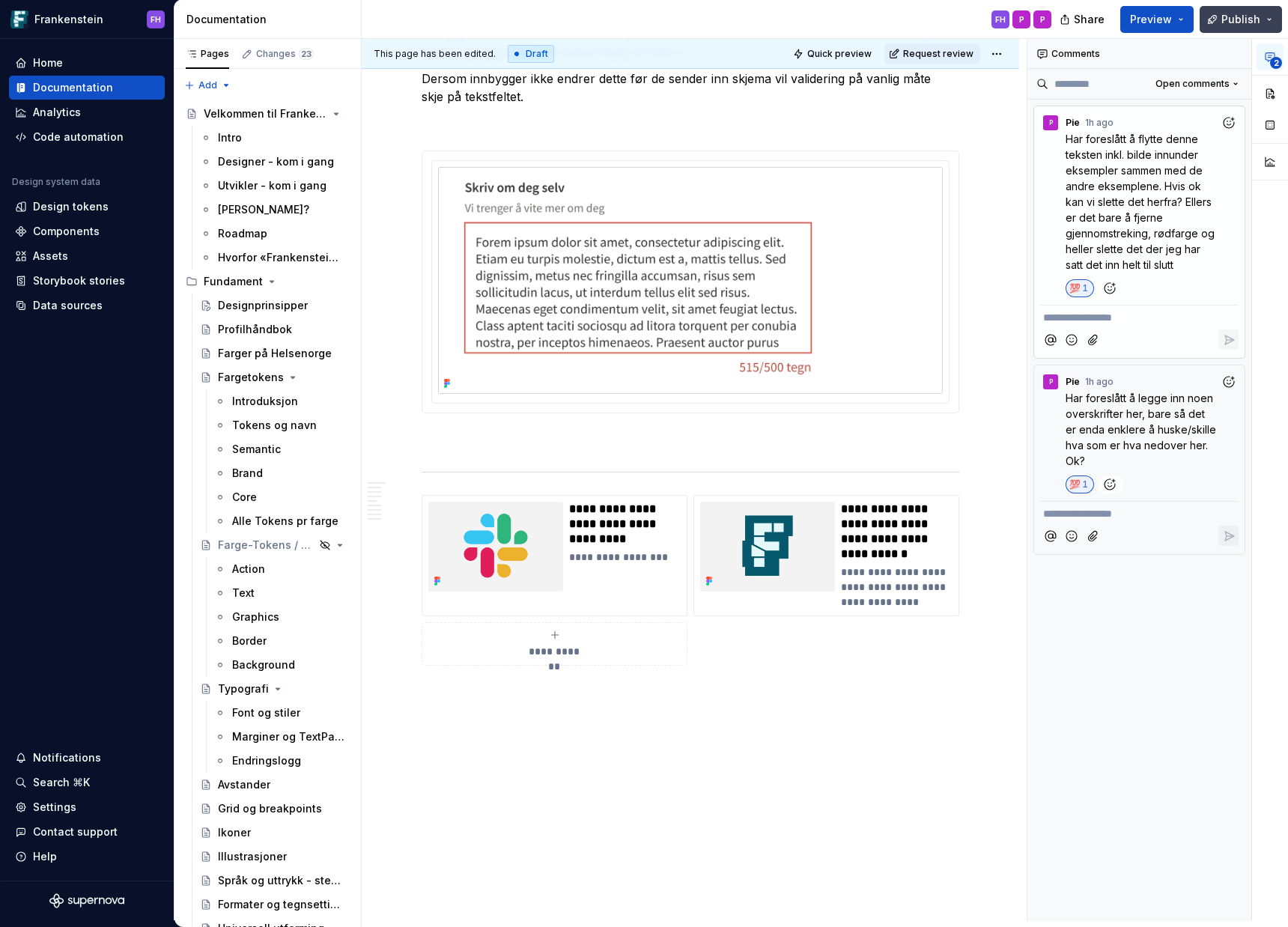
click at [1244, 21] on span "Publish" at bounding box center [1240, 19] width 39 height 15
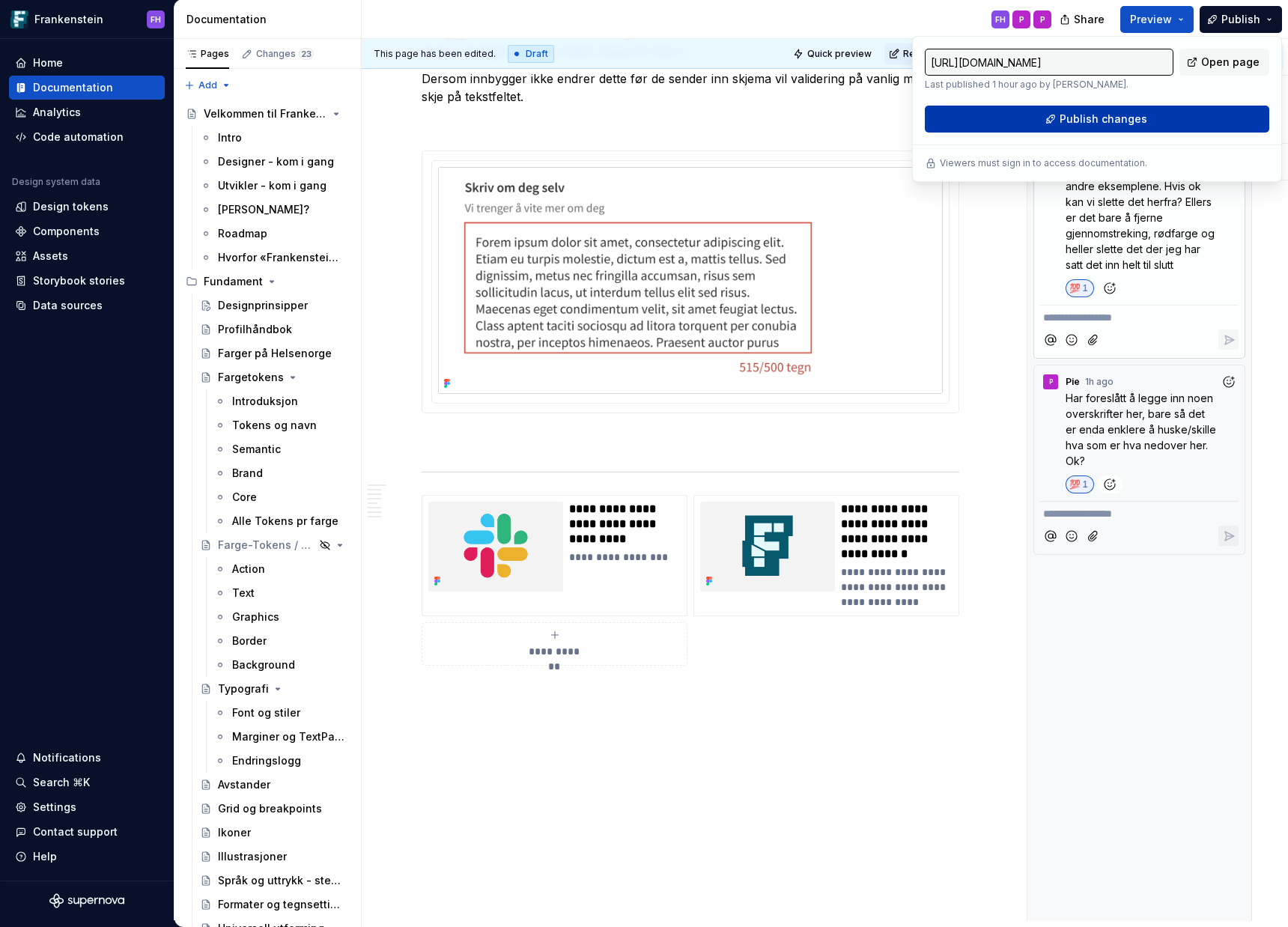
click at [1158, 117] on button "Publish changes" at bounding box center [1096, 118] width 344 height 27
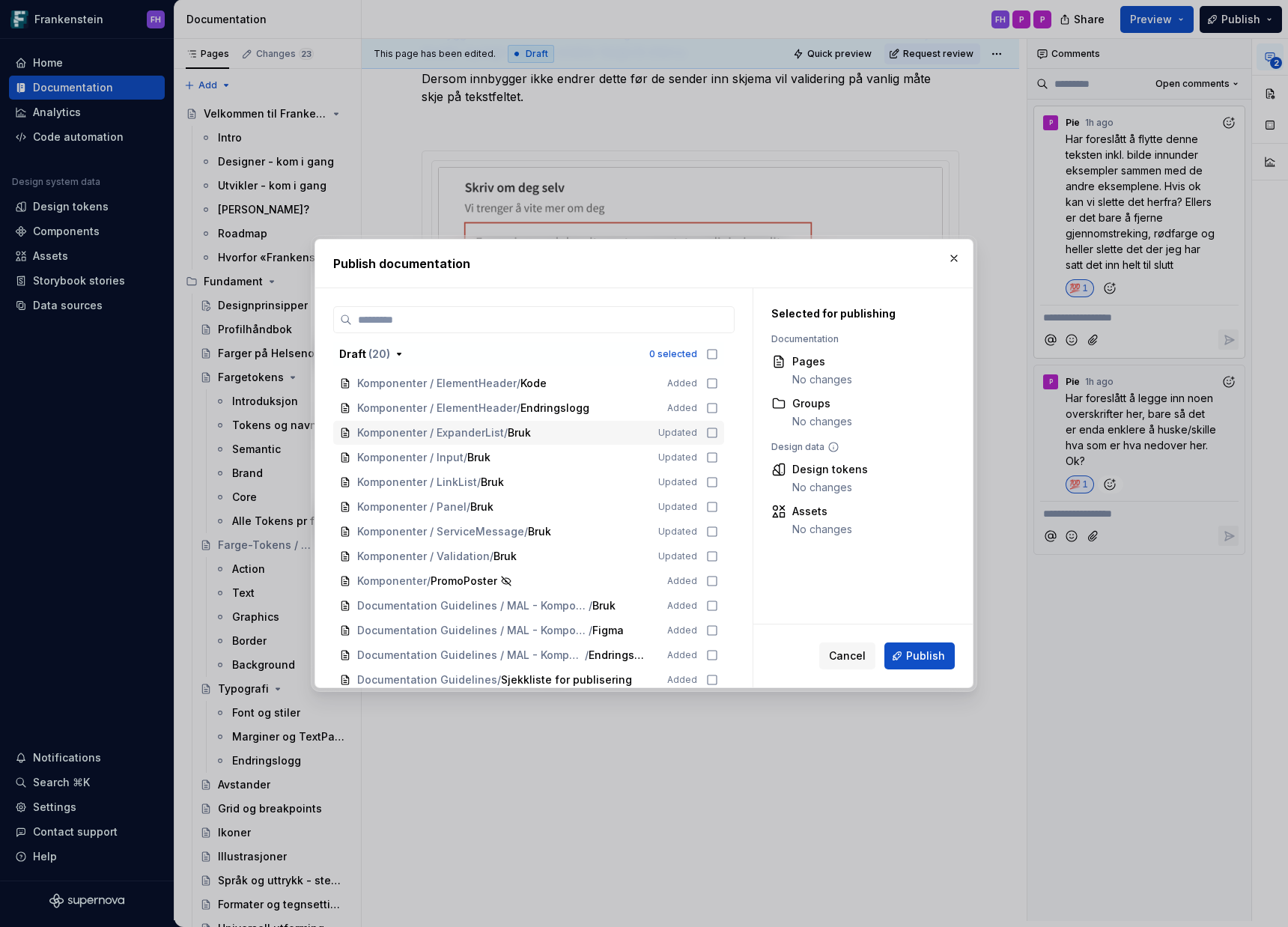
scroll to position [286, 0]
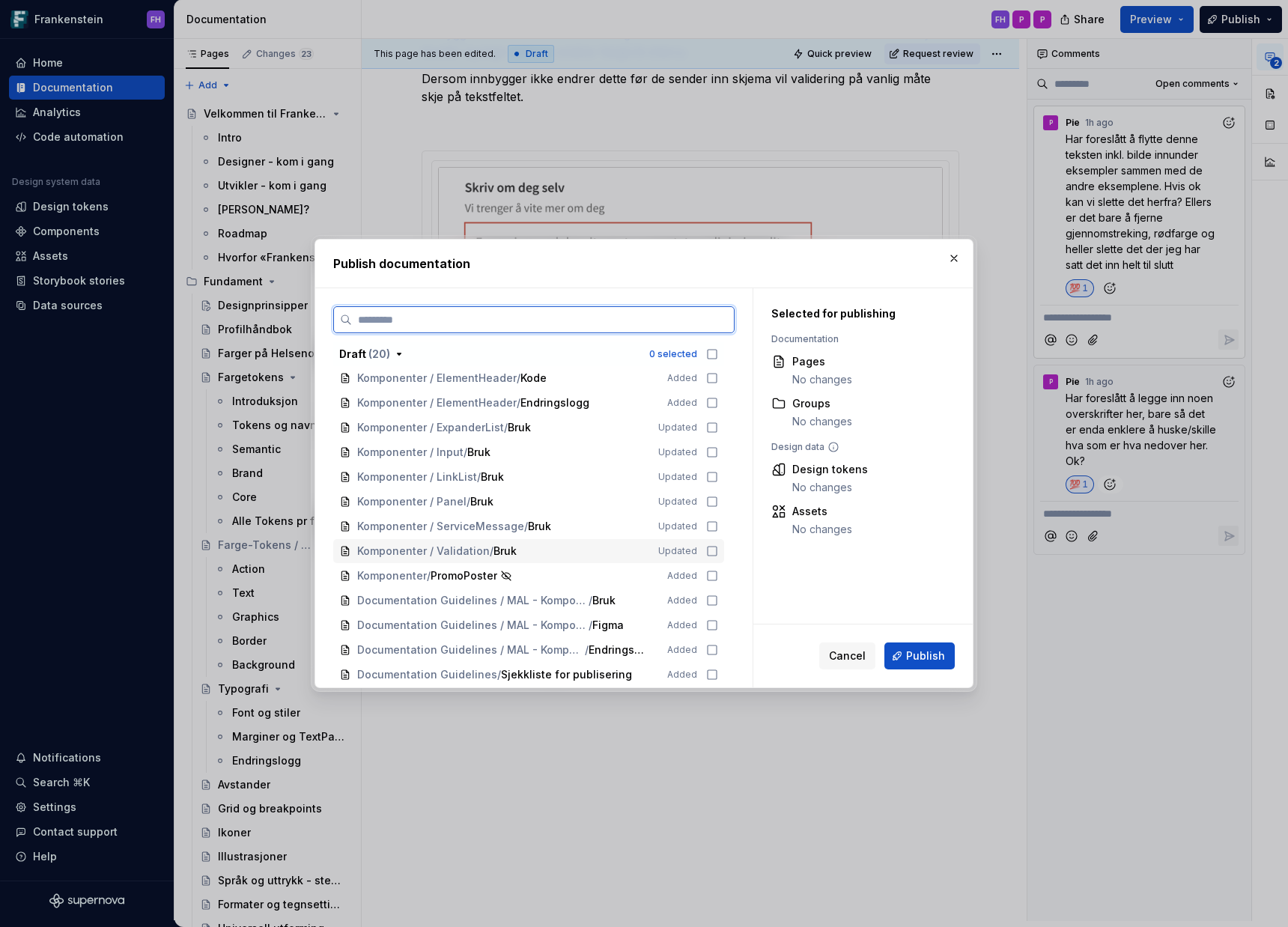
click at [710, 552] on icon at bounding box center [712, 551] width 12 height 12
click at [908, 654] on button "Publish" at bounding box center [919, 656] width 70 height 27
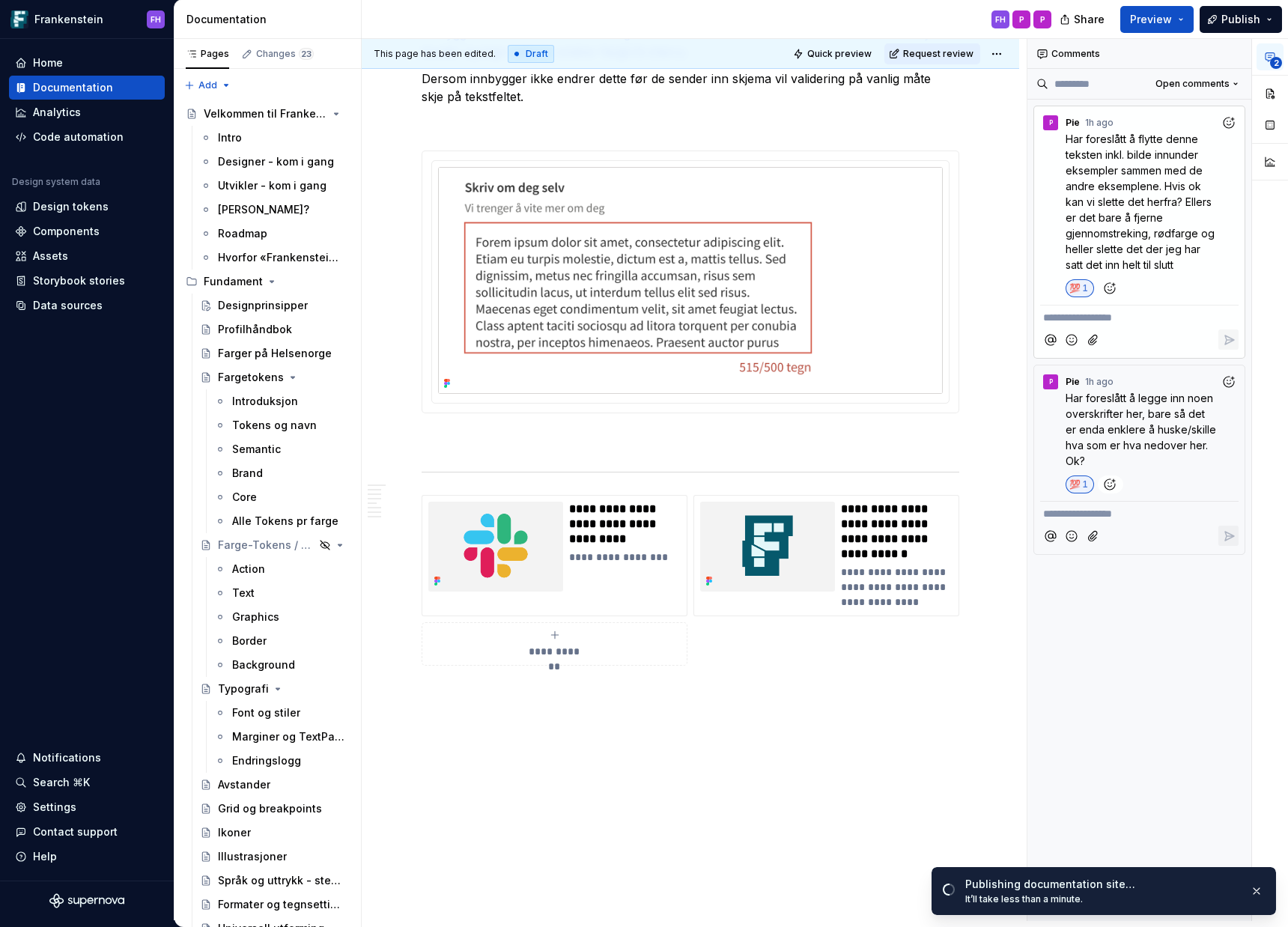
scroll to position [7, 0]
type textarea "*"
